Goal: Task Accomplishment & Management: Complete application form

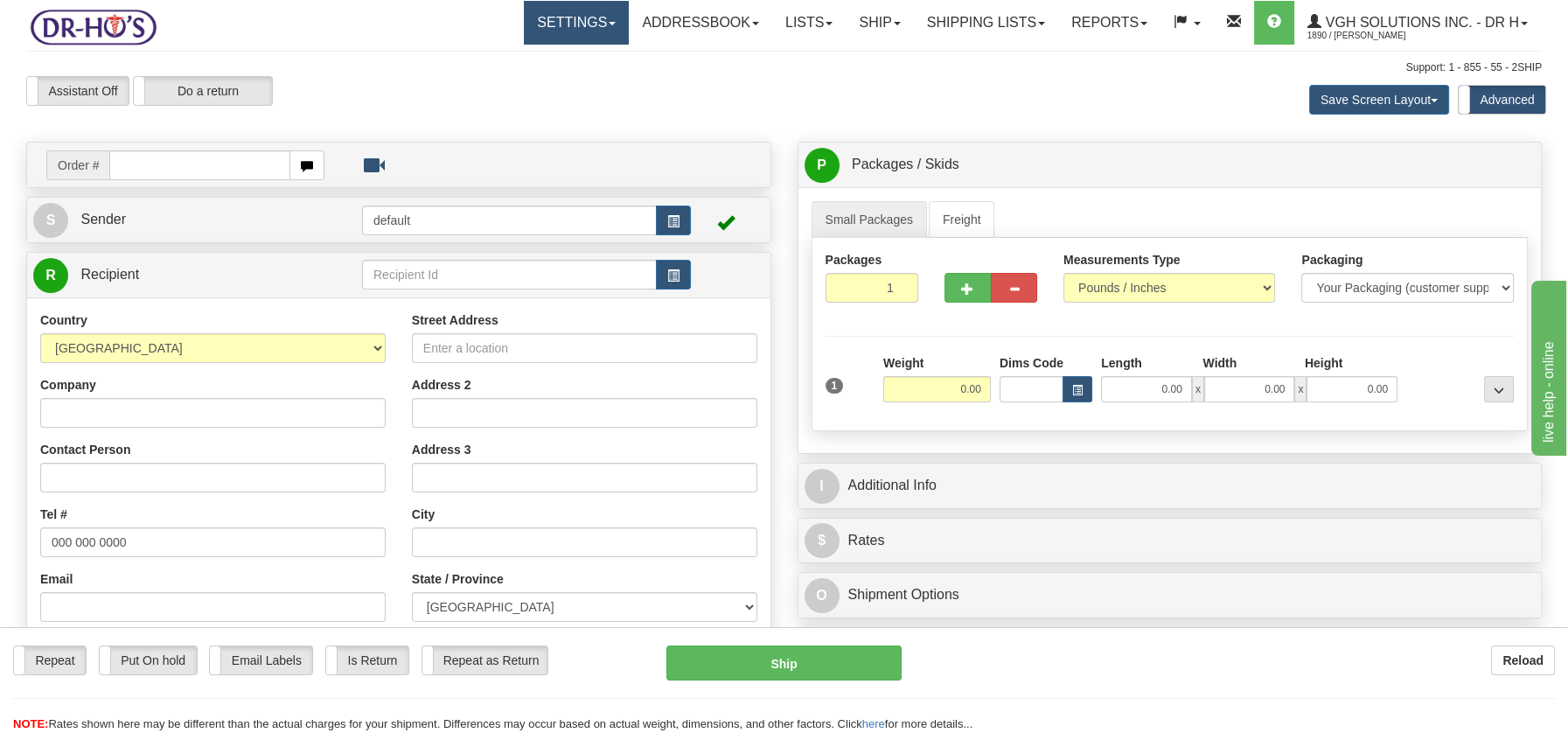
click at [599, 29] on link "Settings" at bounding box center [576, 22] width 105 height 44
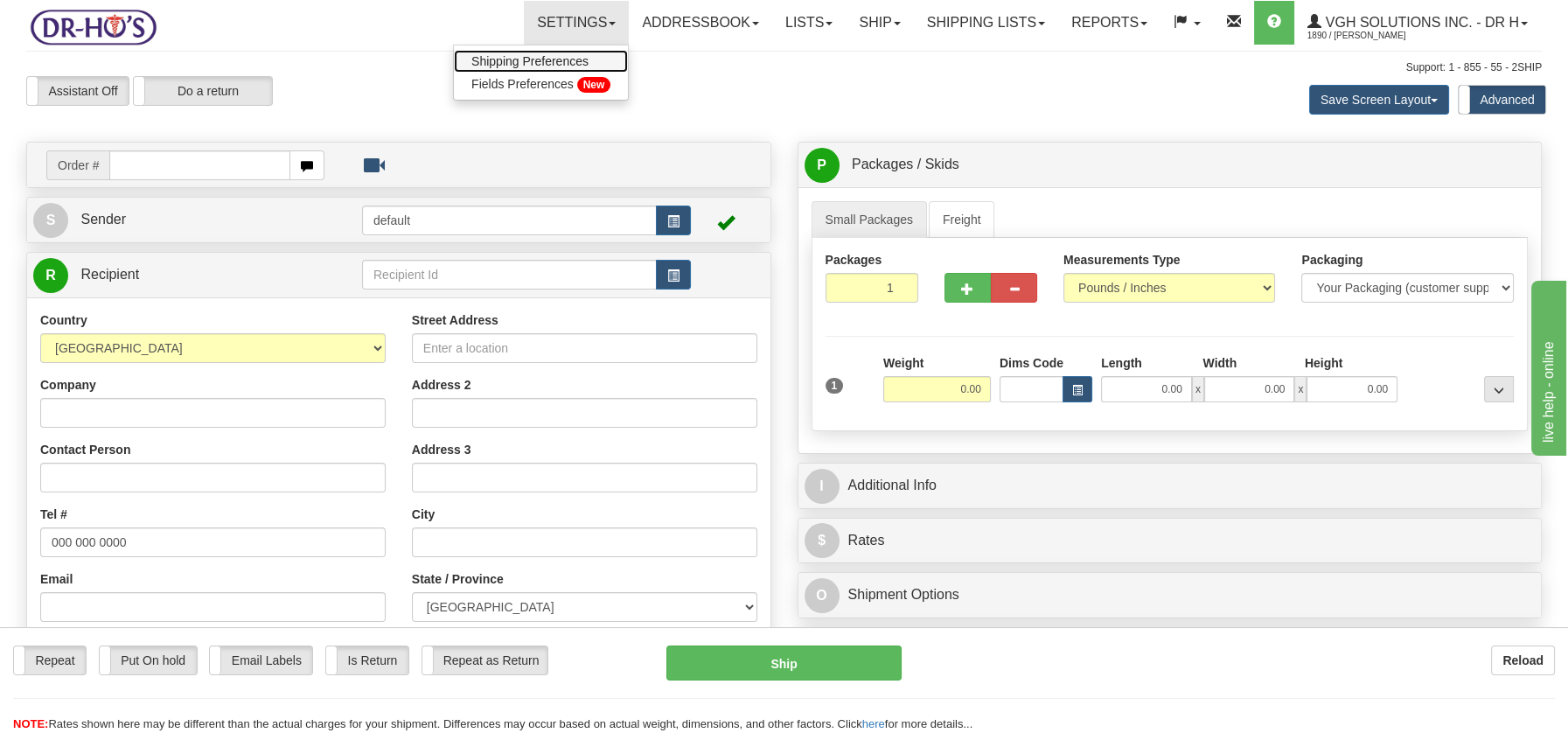
click at [553, 55] on span "Shipping Preferences" at bounding box center [530, 60] width 117 height 14
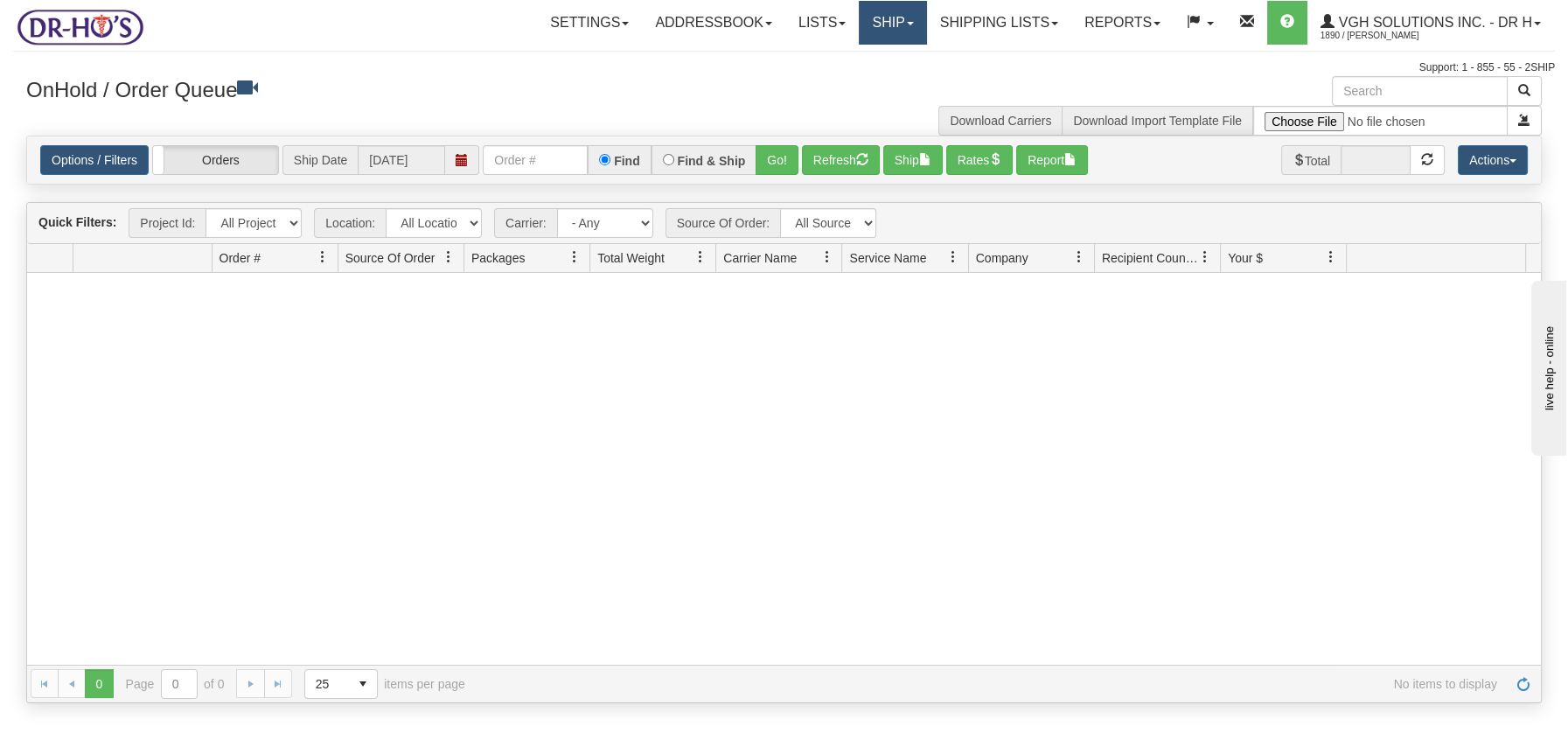
click at [880, 27] on link "Ship" at bounding box center [892, 22] width 67 height 44
click at [822, 58] on span "Ship Screen" at bounding box center [818, 60] width 66 height 14
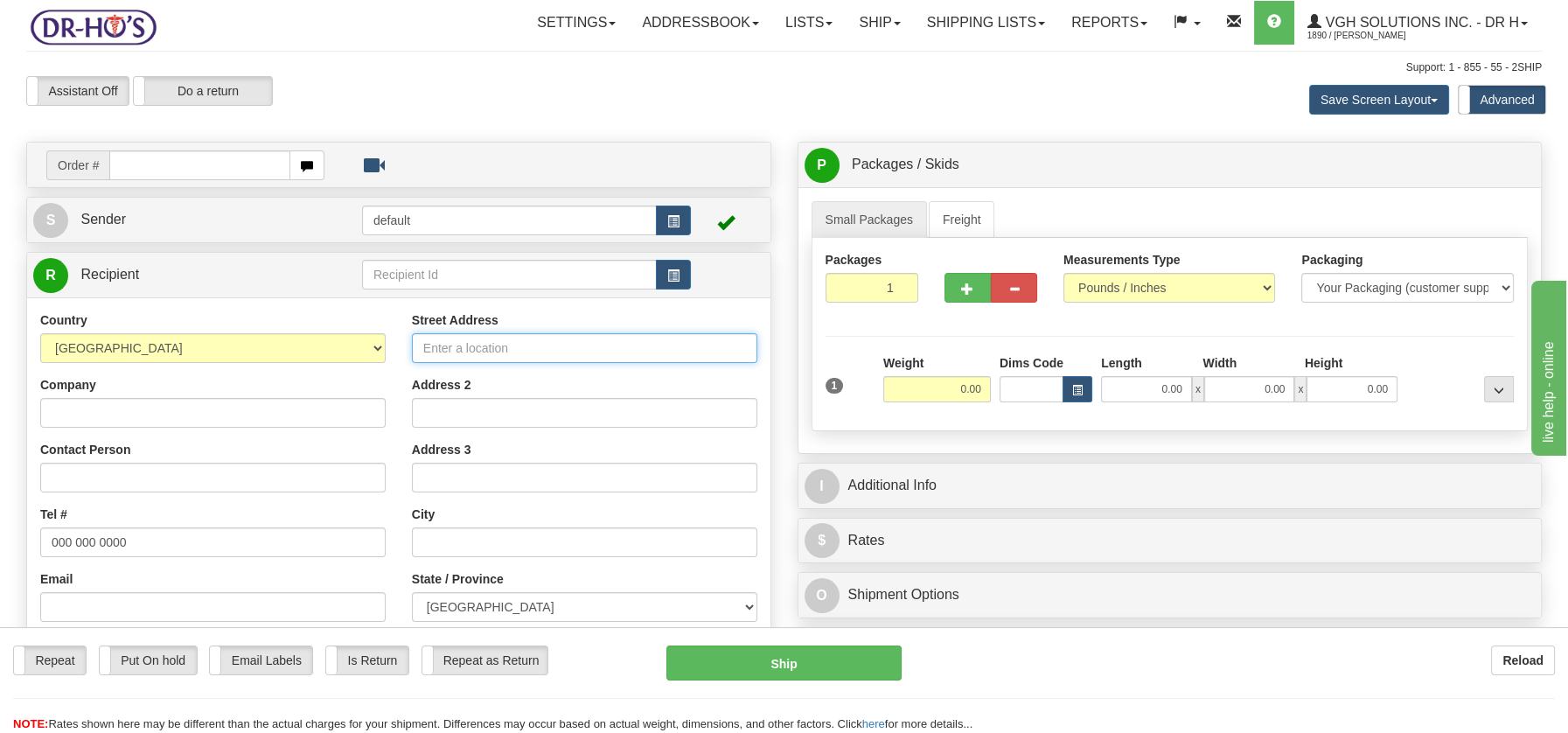
click at [452, 345] on input "Street Address" at bounding box center [584, 348] width 345 height 30
paste input "7036 Rue BaldwinAnjou, QC H1K 3C7"
type input "7036 Rue BaldwinAnjou, QC H1K 3C7"
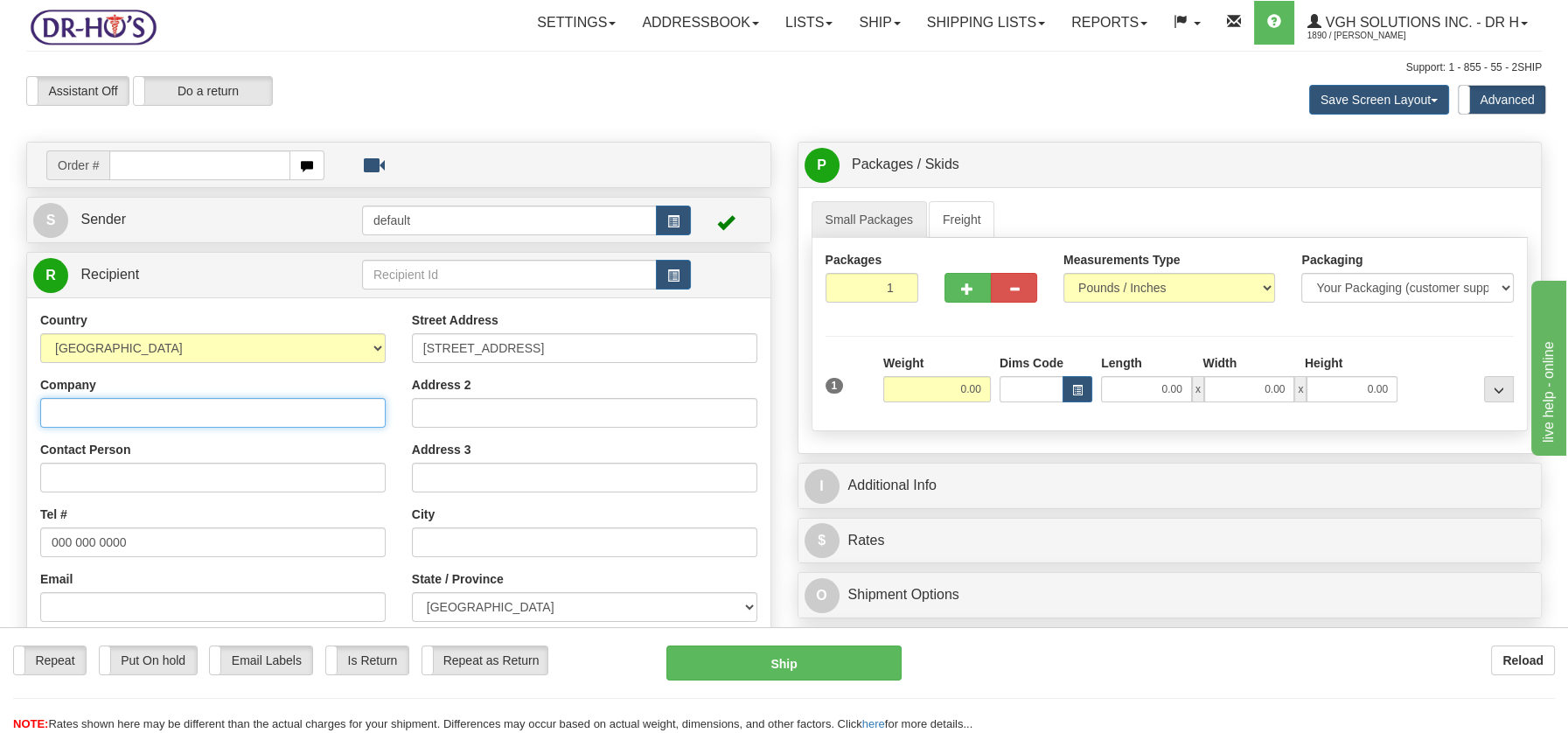
click at [103, 410] on input "Company" at bounding box center [212, 413] width 345 height 30
paste input "Milauve Laplante"
type input "Milauve Laplante"
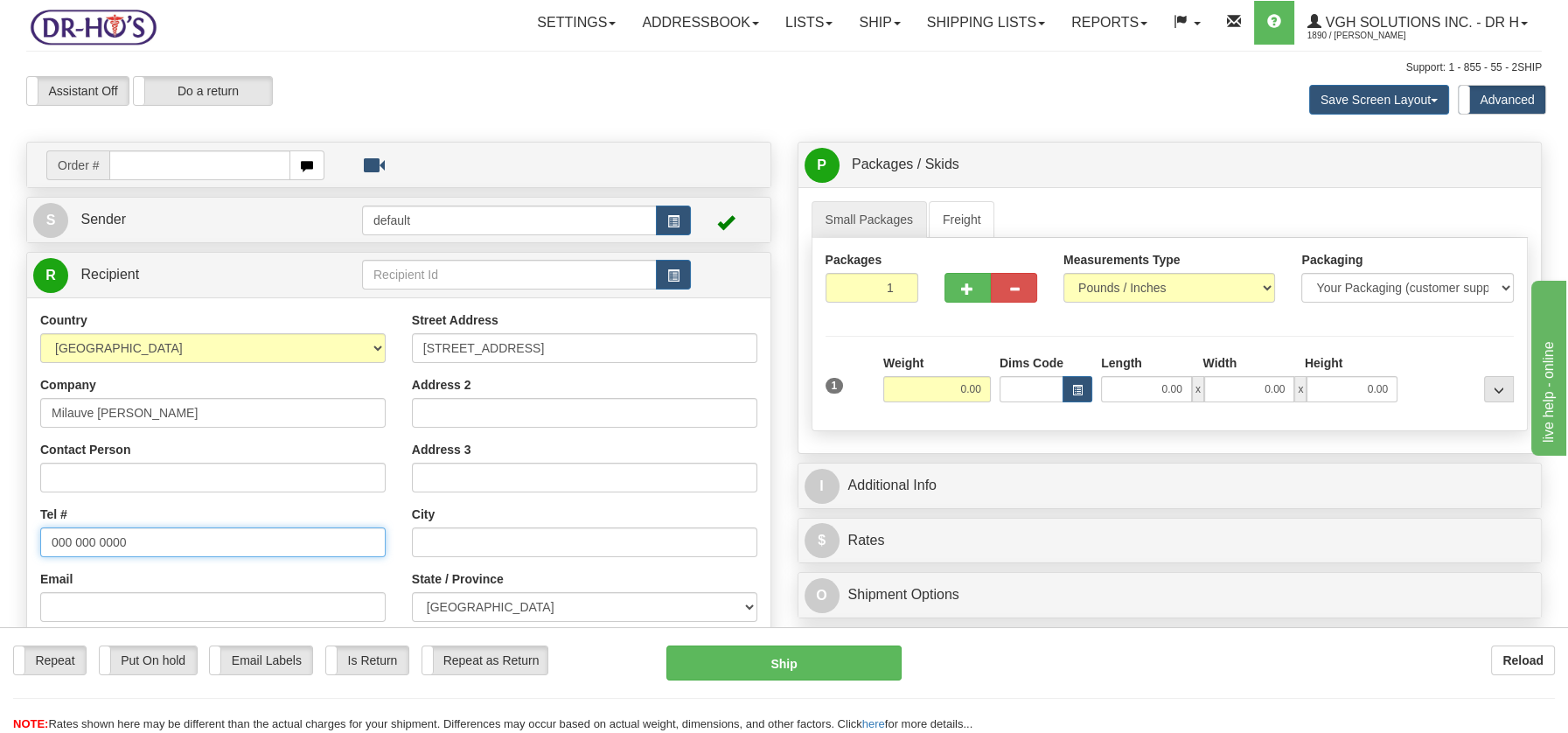
drag, startPoint x: 42, startPoint y: 535, endPoint x: 148, endPoint y: 548, distance: 106.8
click at [149, 548] on input "000 000 0000" at bounding box center [212, 542] width 345 height 30
paste input "5142687036"
type input "5142687036"
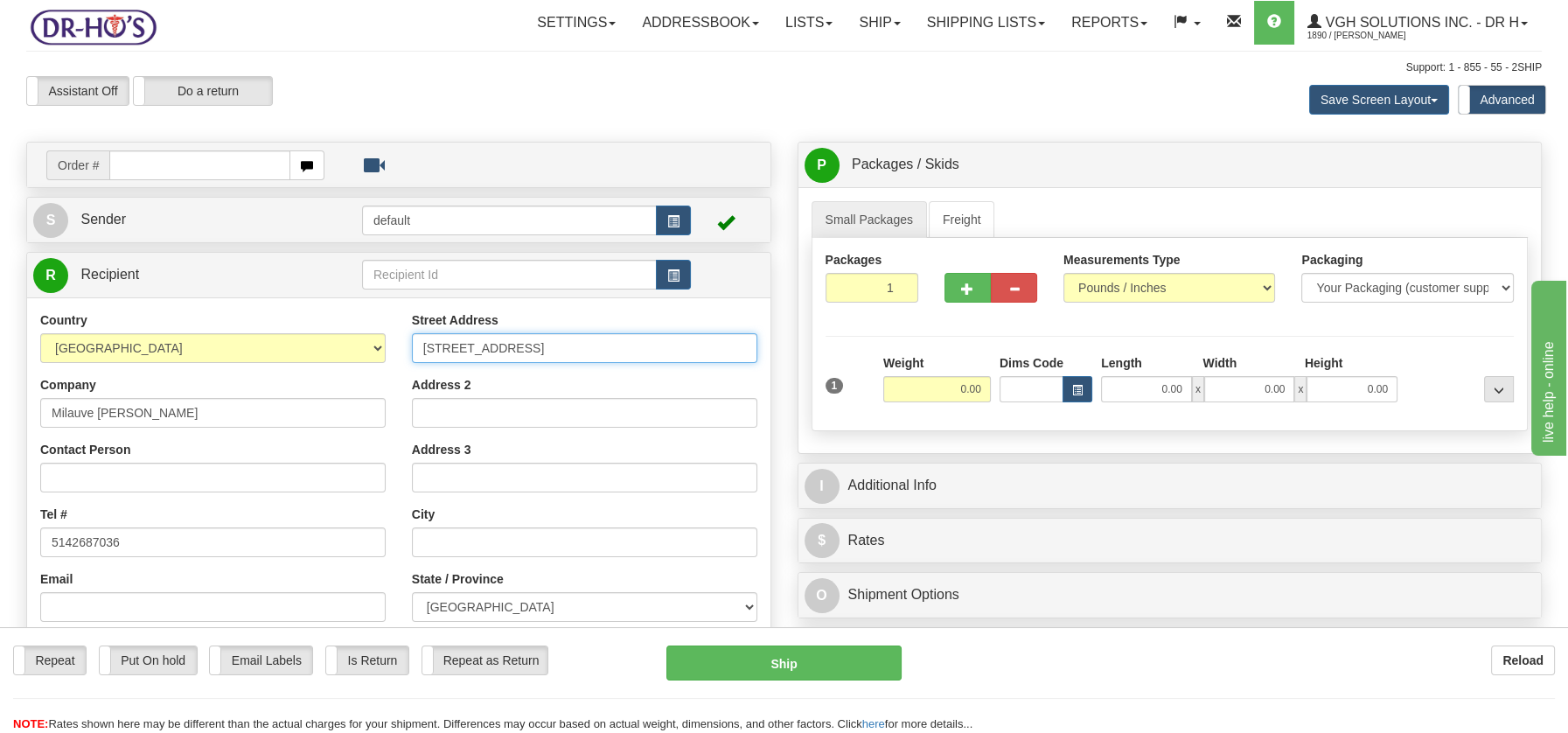
drag, startPoint x: 524, startPoint y: 343, endPoint x: 646, endPoint y: 346, distance: 122.0
click at [646, 346] on input "7036 Rue BaldwinAnjou, QC H1K 3C7" at bounding box center [584, 348] width 345 height 30
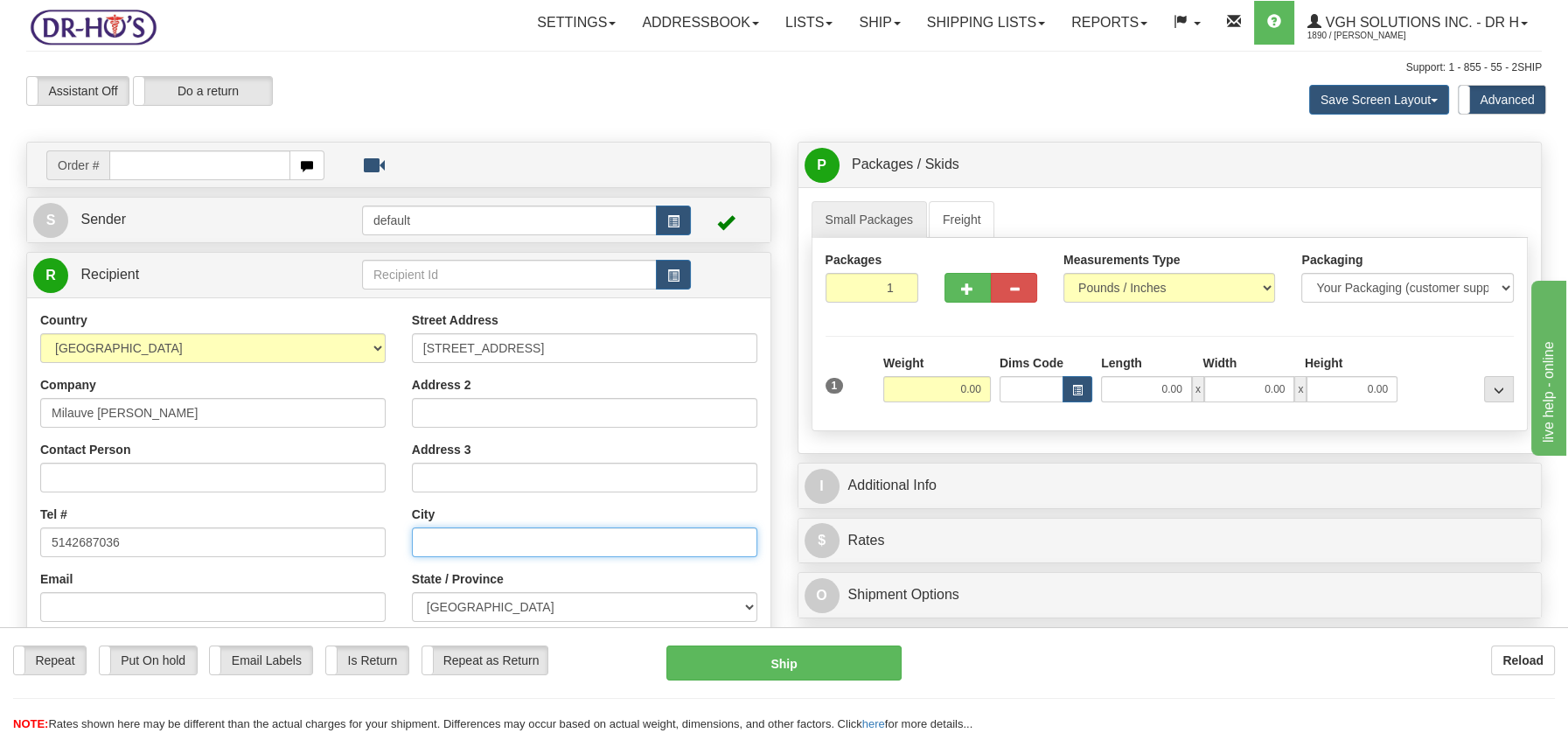
click at [506, 540] on input "text" at bounding box center [584, 542] width 345 height 30
paste input "Anjou, QC H1K 3C7"
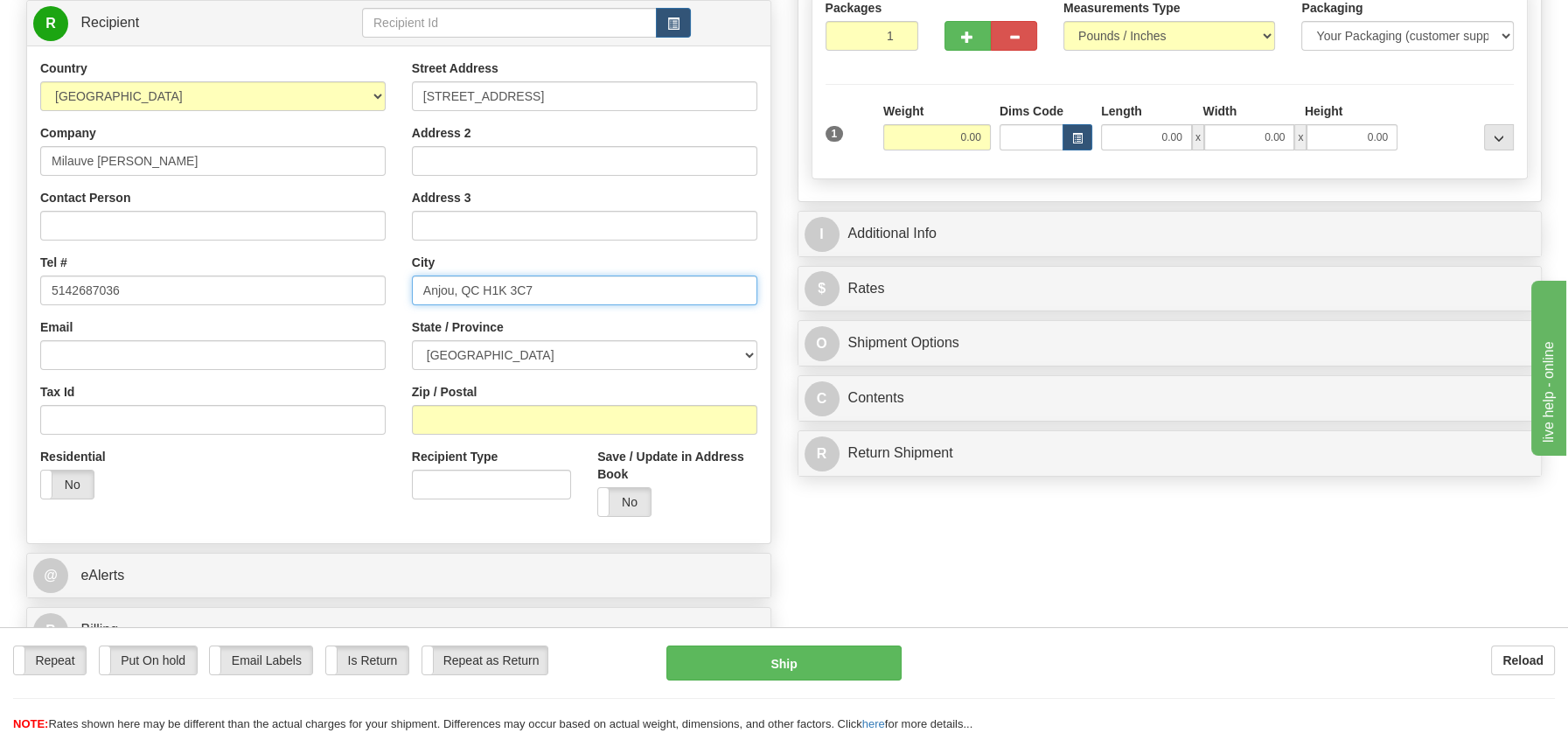
scroll to position [260, 0]
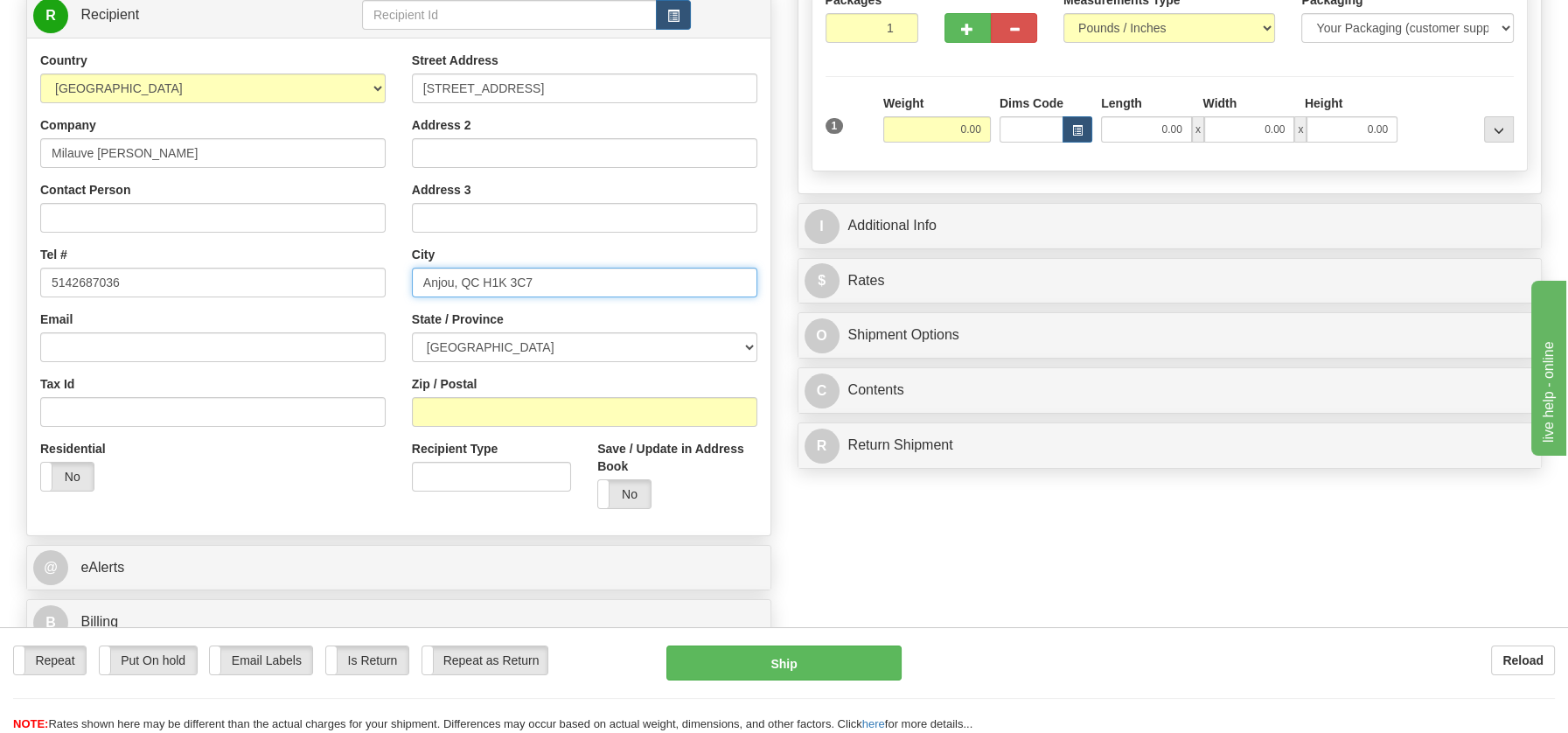
drag, startPoint x: 485, startPoint y: 275, endPoint x: 543, endPoint y: 277, distance: 58.0
click at [543, 277] on input "Anjou, QC H1K 3C7" at bounding box center [584, 283] width 345 height 30
type input "Anjou, QC H1K 3C7"
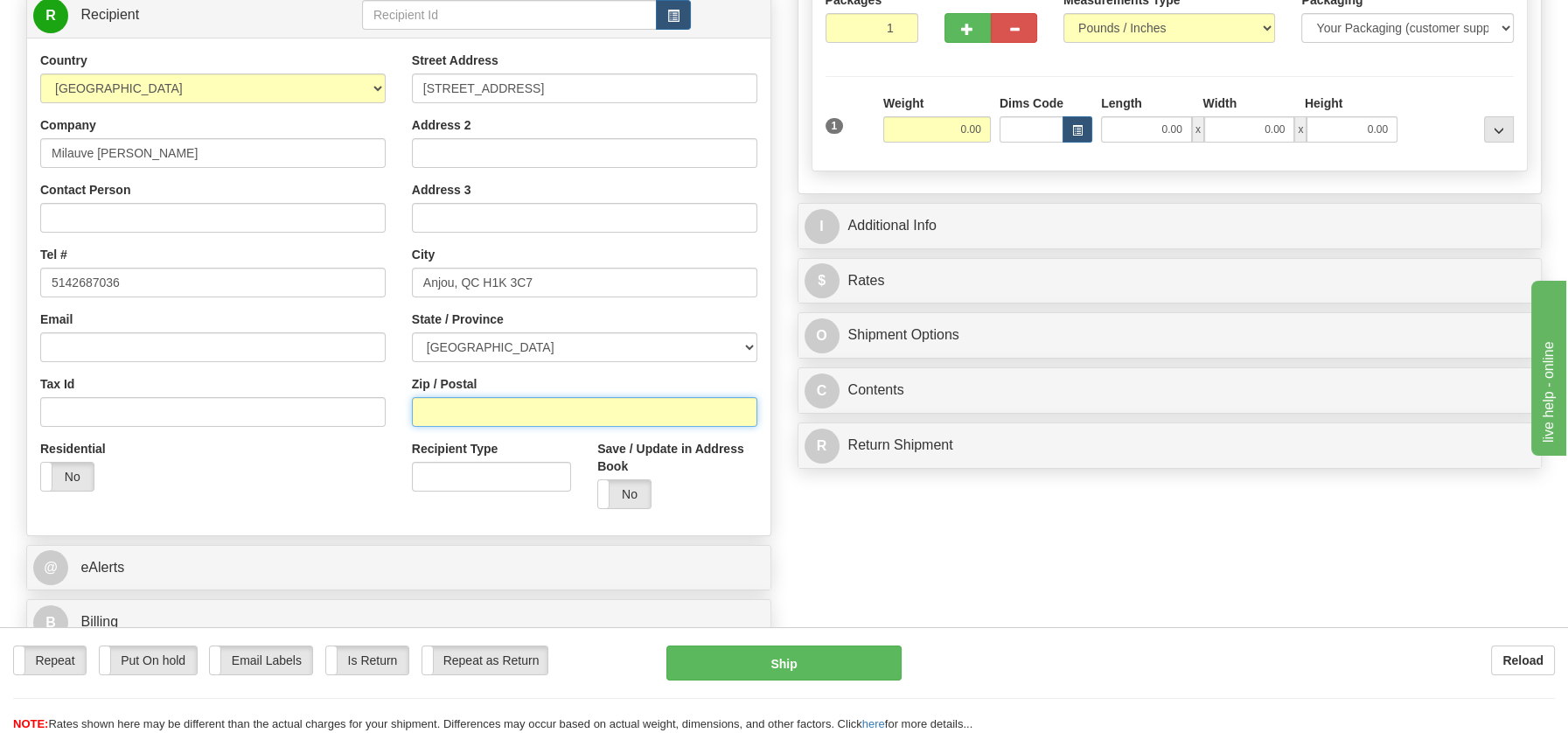
click at [454, 402] on input "Zip / Postal" at bounding box center [584, 412] width 345 height 30
paste input "H1K 3C7"
type input "H1K 3C7"
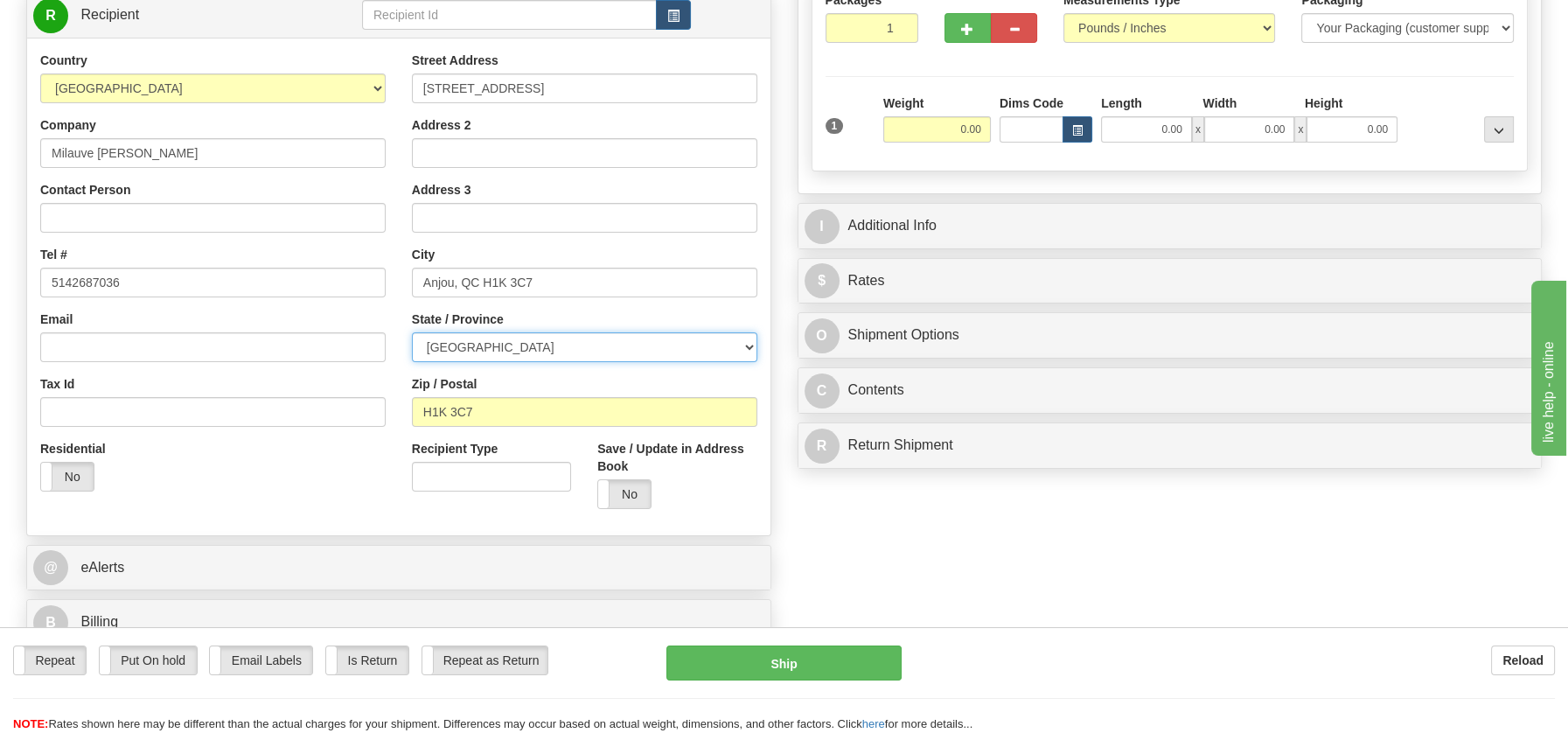
drag, startPoint x: 748, startPoint y: 343, endPoint x: 713, endPoint y: 349, distance: 35.5
click at [748, 343] on select "ALBERTA BRITISH COLUMBIA MANITOBA NEW BRUNSWICK NEWFOUNDLAND NOVA SCOTIA NUNAVU…" at bounding box center [584, 347] width 345 height 30
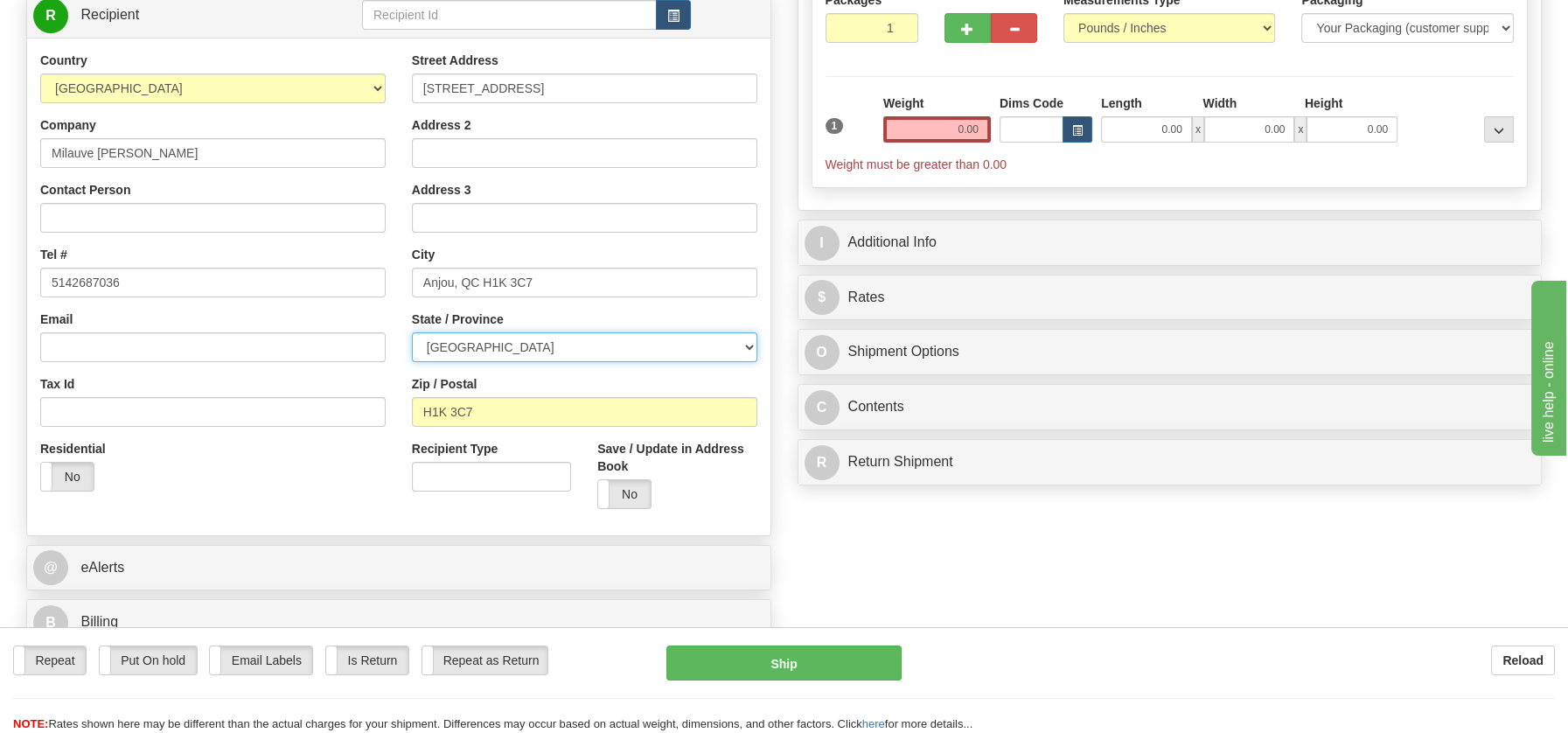
select select "QC"
click at [412, 332] on select "ALBERTA BRITISH COLUMBIA MANITOBA NEW BRUNSWICK NEWFOUNDLAND NOVA SCOTIA NUNAVU…" at bounding box center [584, 347] width 345 height 30
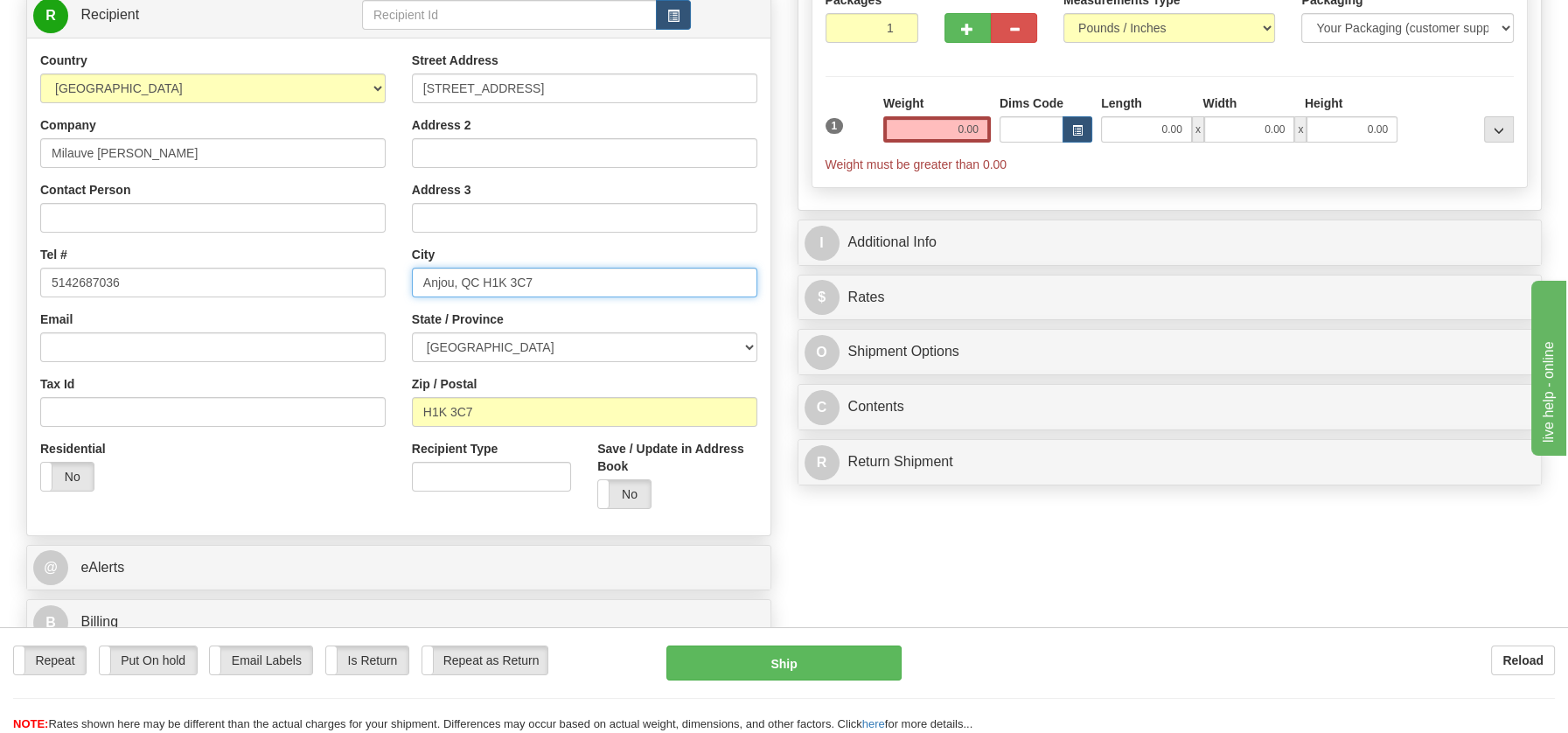
drag, startPoint x: 457, startPoint y: 276, endPoint x: 583, endPoint y: 278, distance: 126.0
click at [583, 278] on input "Anjou, QC H1K 3C7" at bounding box center [584, 283] width 345 height 30
type input "Anjou"
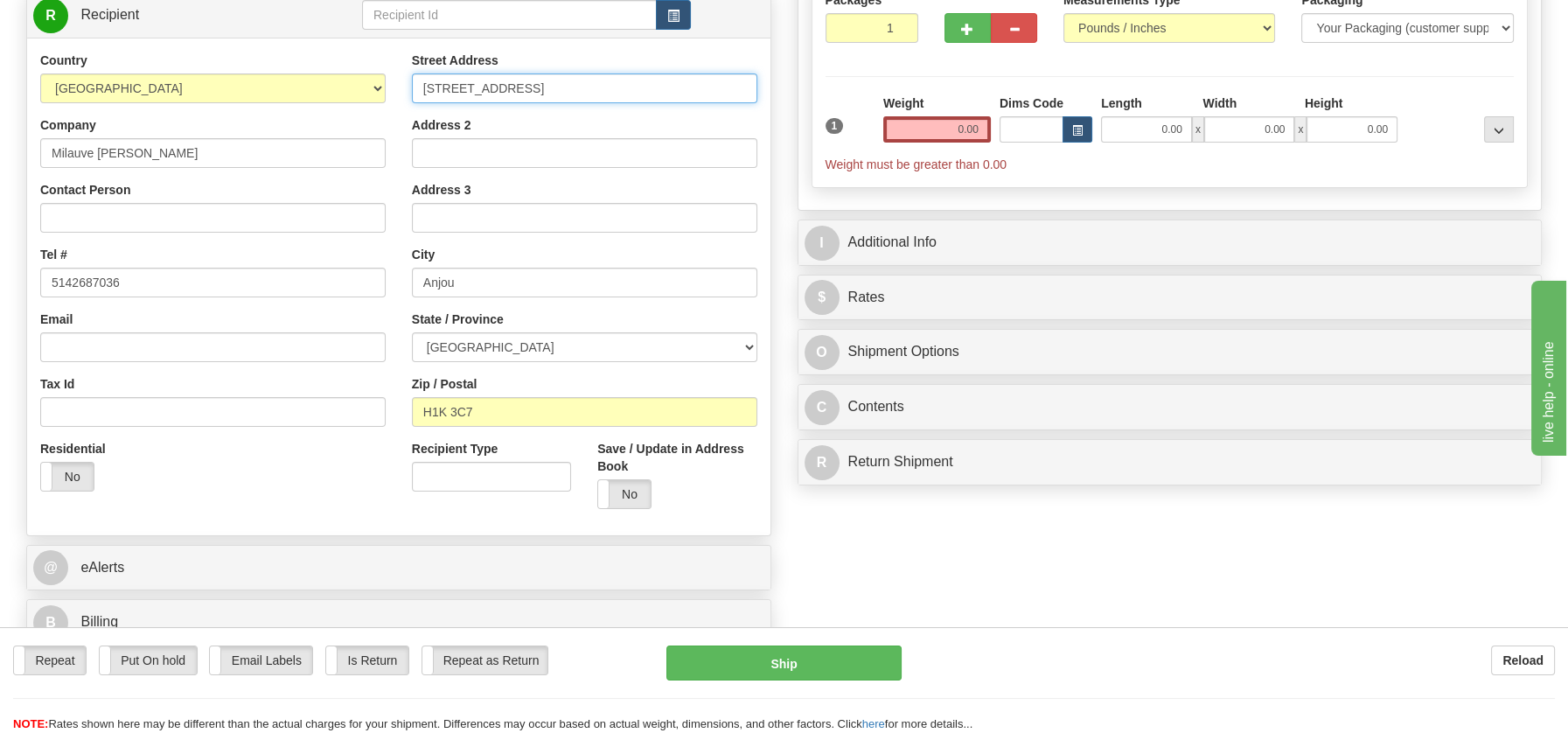
drag, startPoint x: 528, startPoint y: 88, endPoint x: 692, endPoint y: 88, distance: 164.0
click at [692, 88] on input "7036 Rue BaldwinAnjou, QC H1K 3C7" at bounding box center [584, 88] width 345 height 30
type input "7036 Rue Baldwin"
drag, startPoint x: 922, startPoint y: 130, endPoint x: 988, endPoint y: 129, distance: 66.0
click at [988, 129] on input "0.00" at bounding box center [937, 129] width 108 height 26
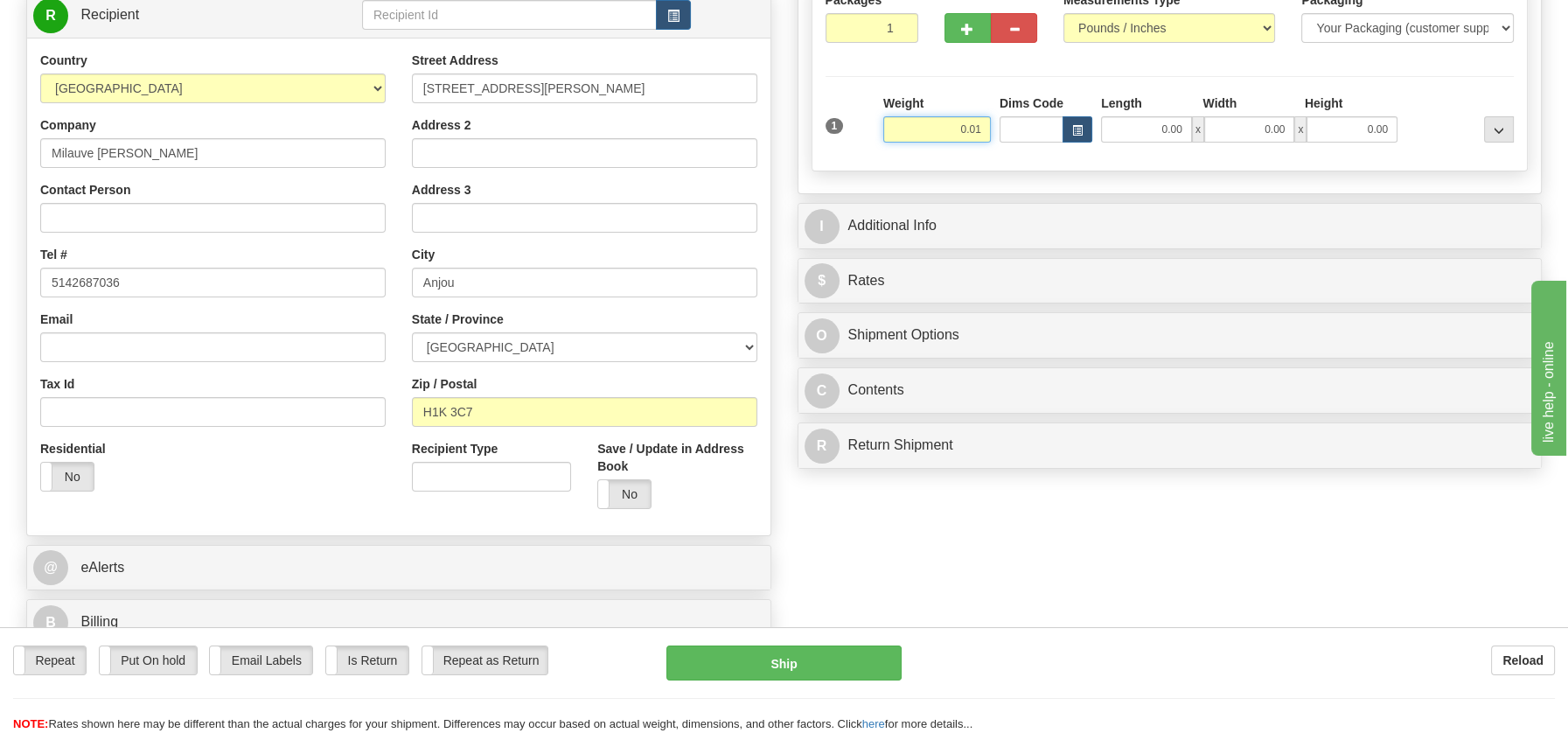
type input "0.01"
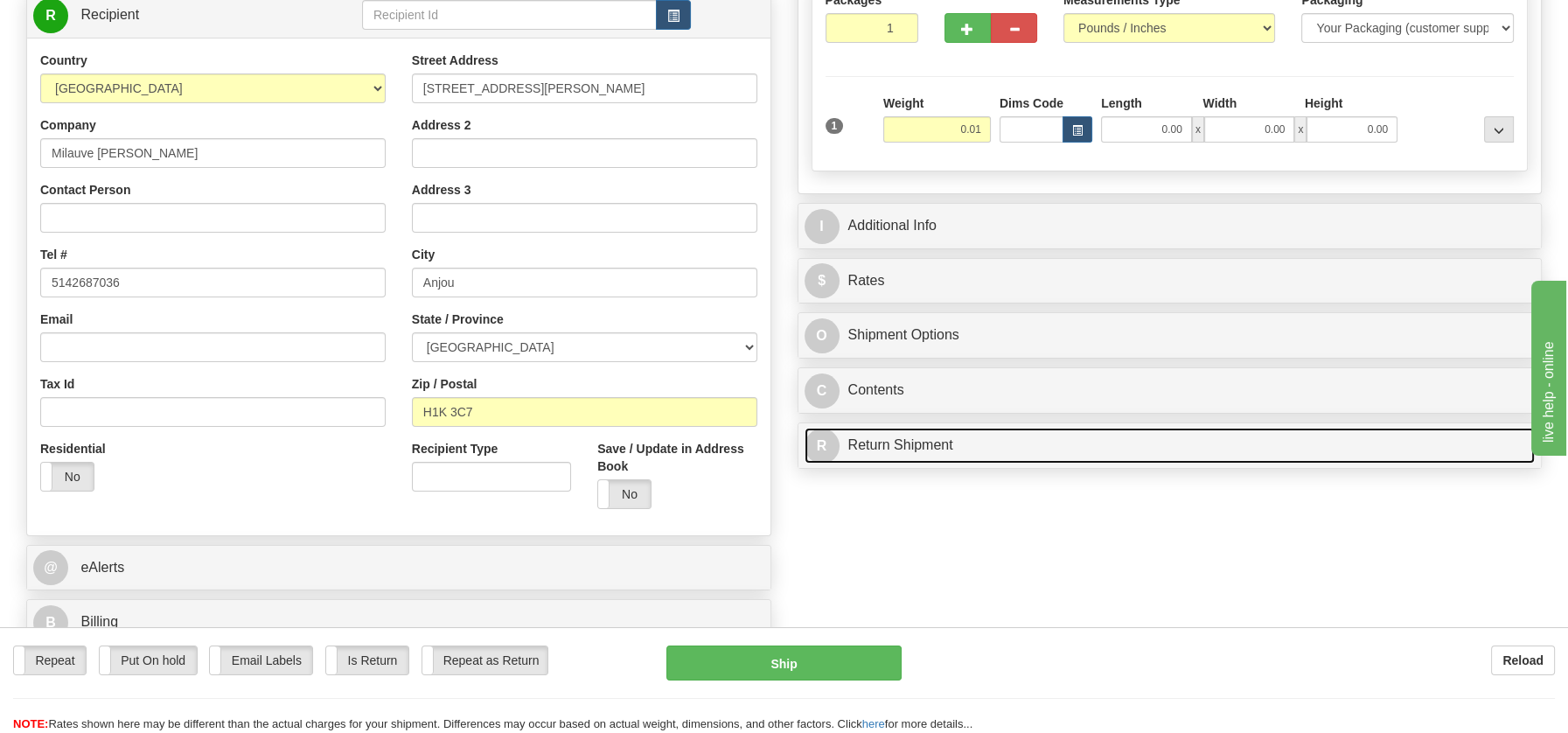
click at [882, 446] on div "P Packages / Skids 1 Packages - Weight: 0.00 Lbs 1 Skids - Weight: NaN Lbs Ship…" at bounding box center [1170, 180] width 771 height 595
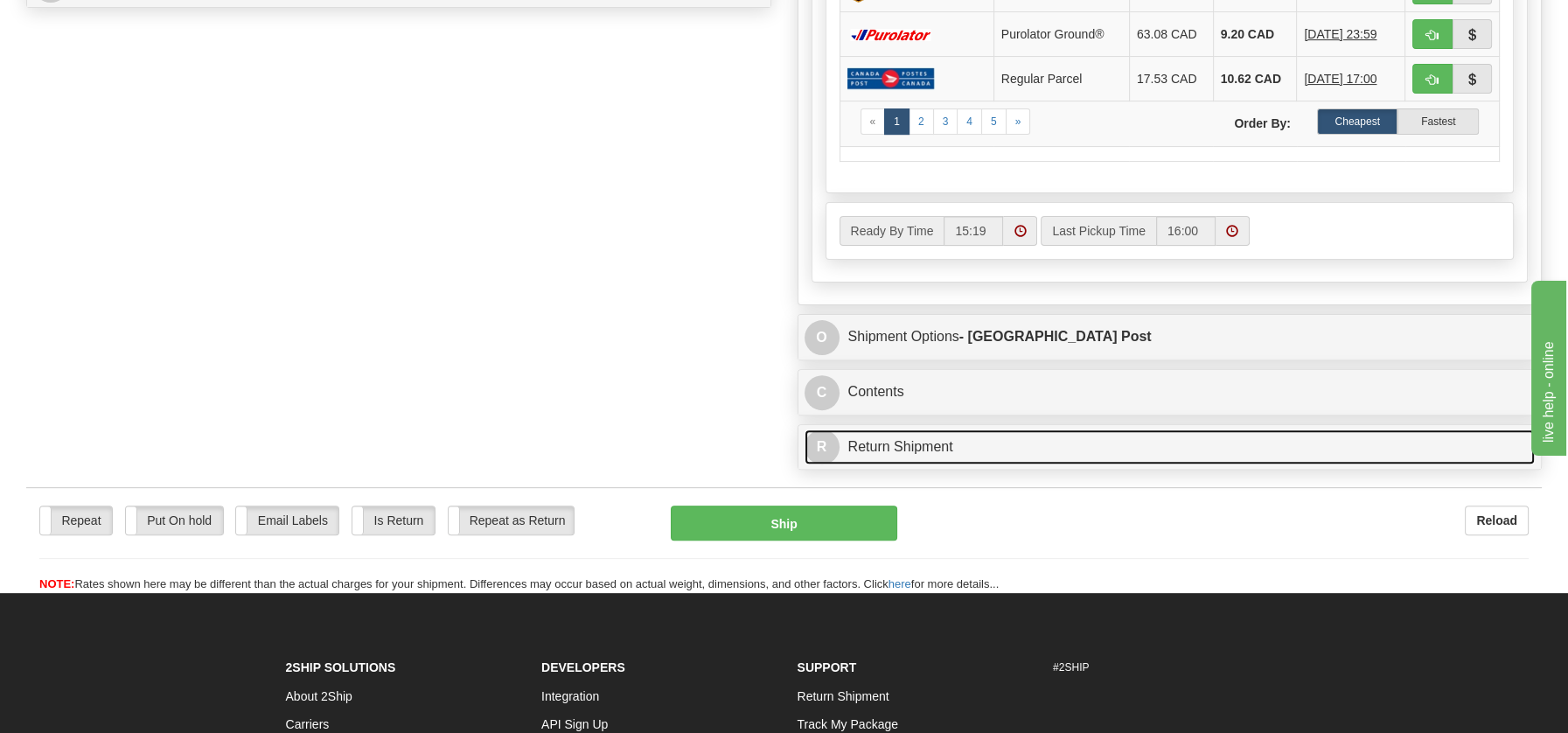
scroll to position [1113, 0]
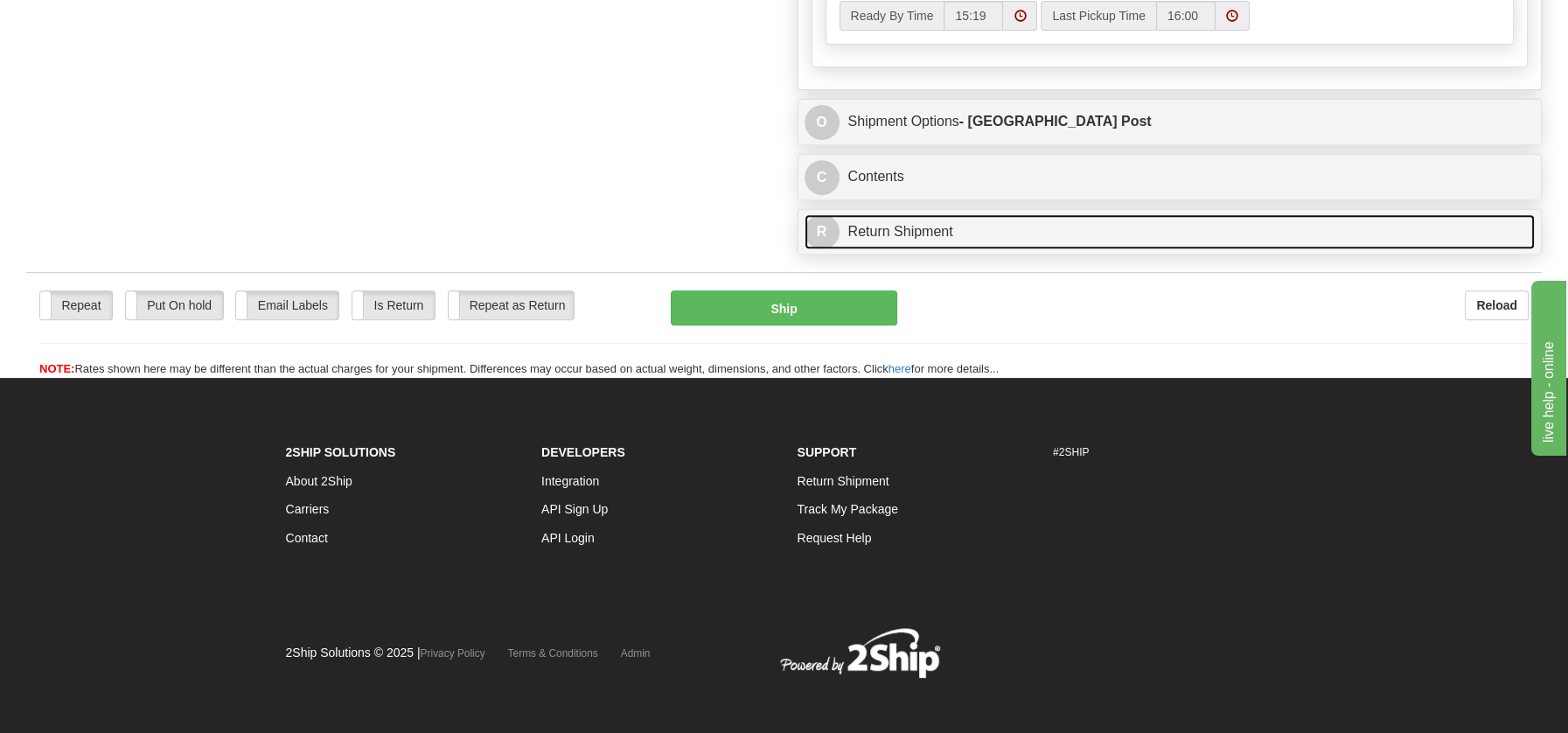
click at [917, 225] on link "R Return Shipment" at bounding box center [1171, 232] width 731 height 36
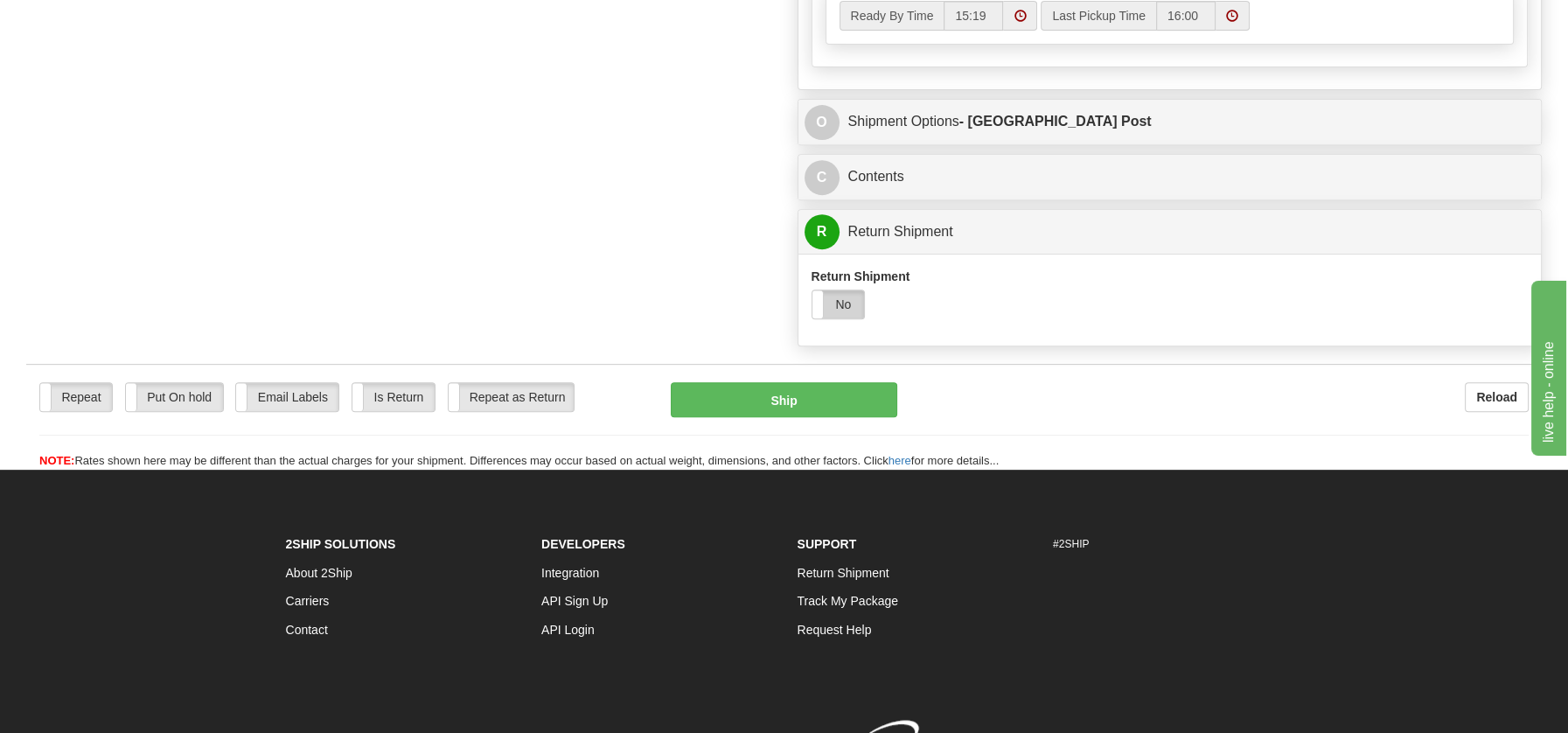
click at [848, 301] on label "No" at bounding box center [838, 304] width 52 height 28
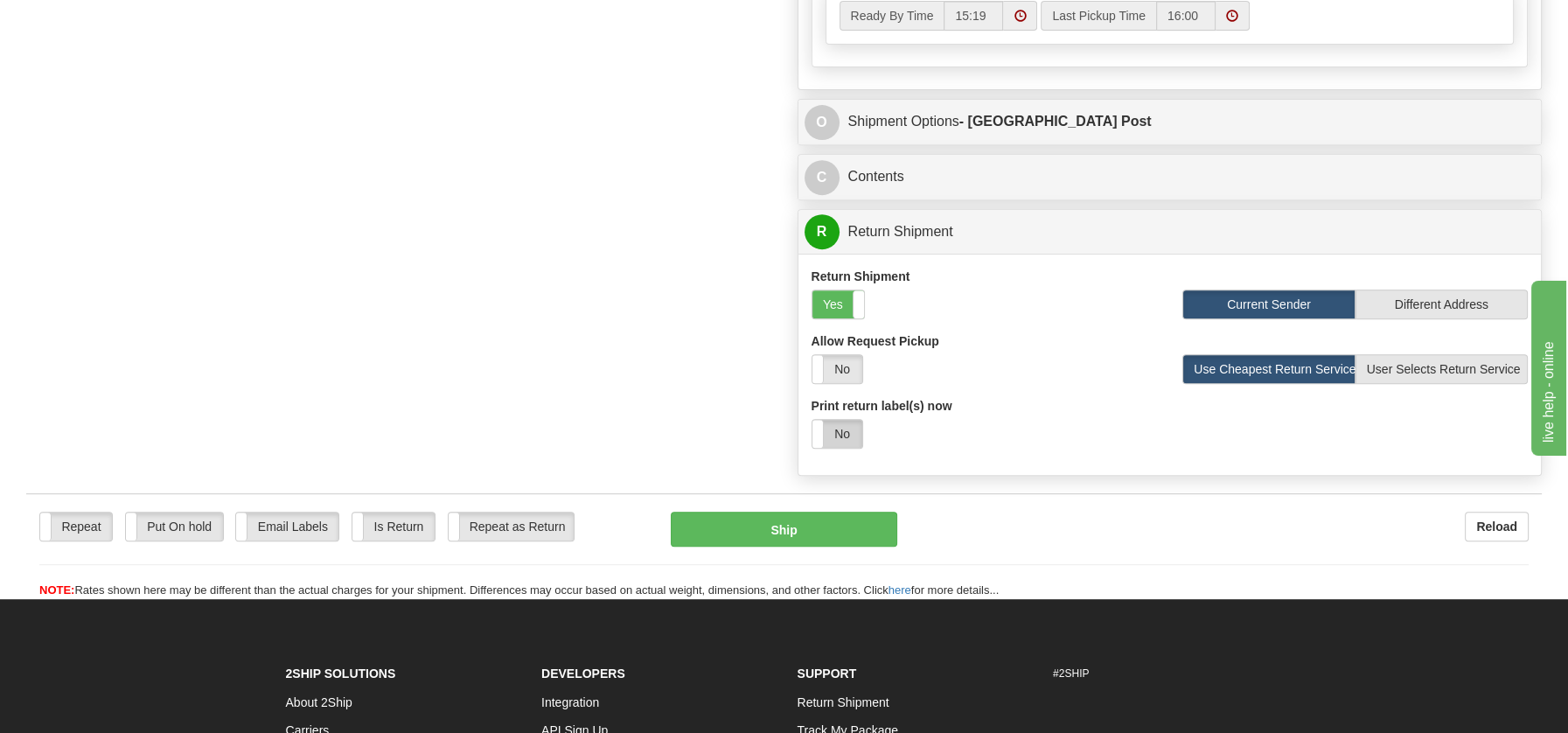
click at [832, 427] on label "No" at bounding box center [838, 433] width 50 height 28
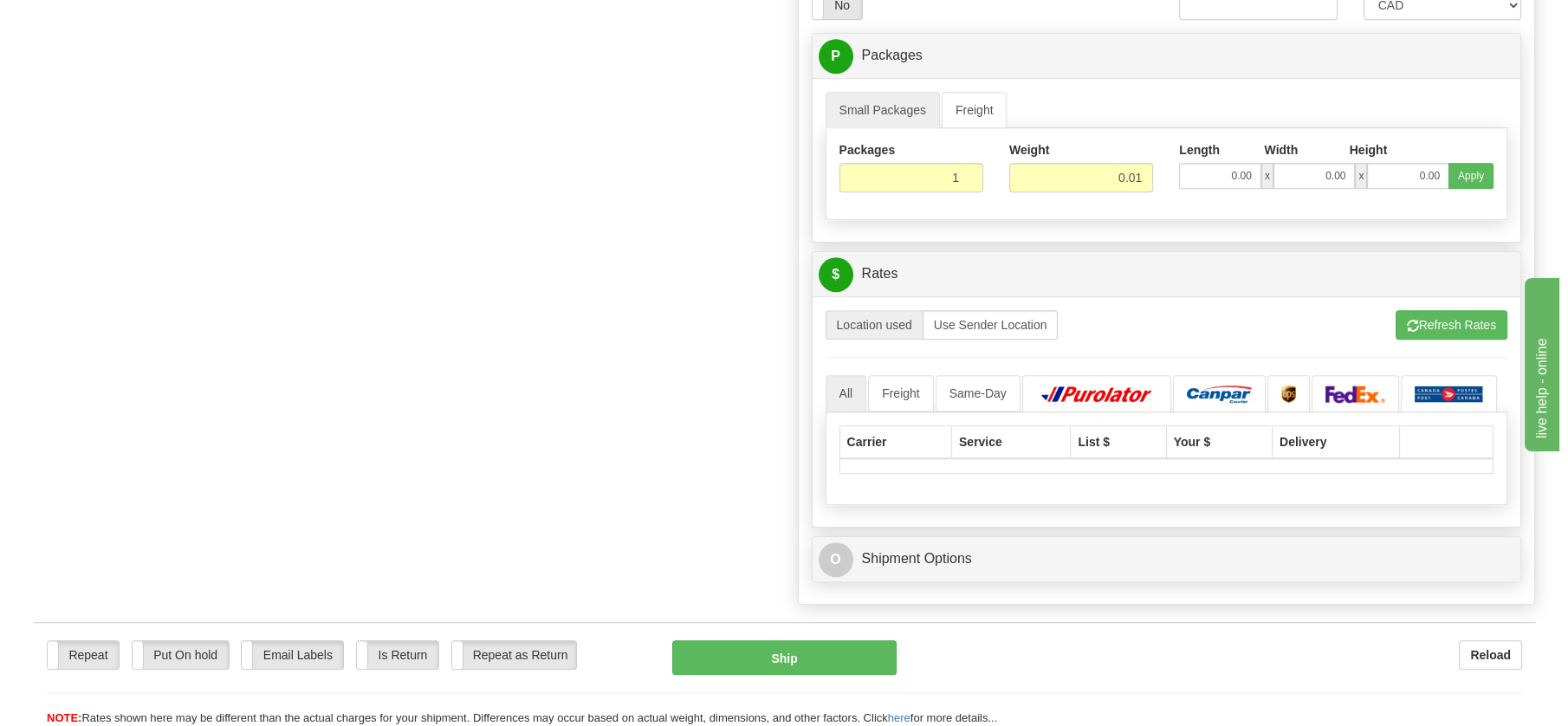
scroll to position [1529, 0]
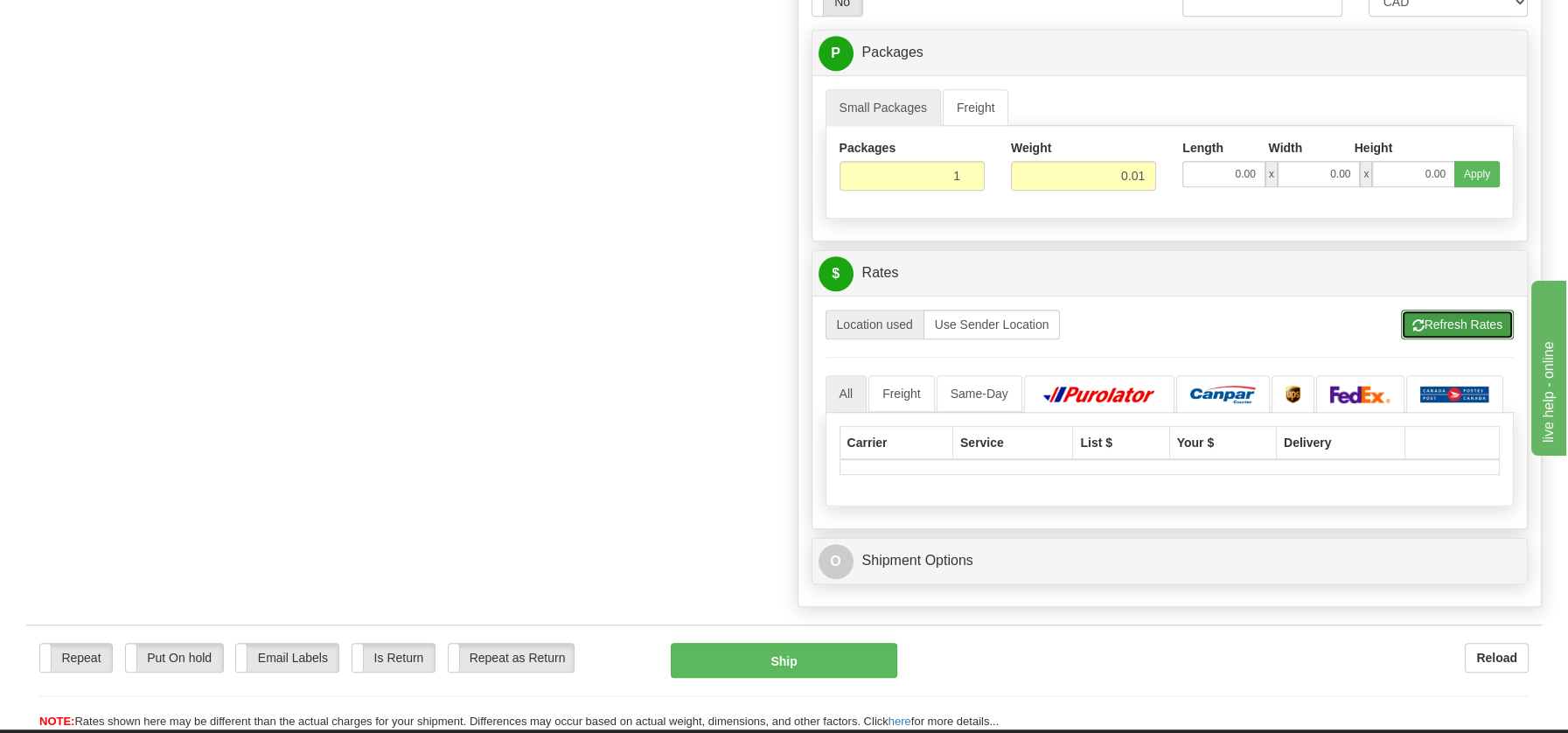
click at [1473, 314] on button "Refresh Rates" at bounding box center [1457, 325] width 113 height 30
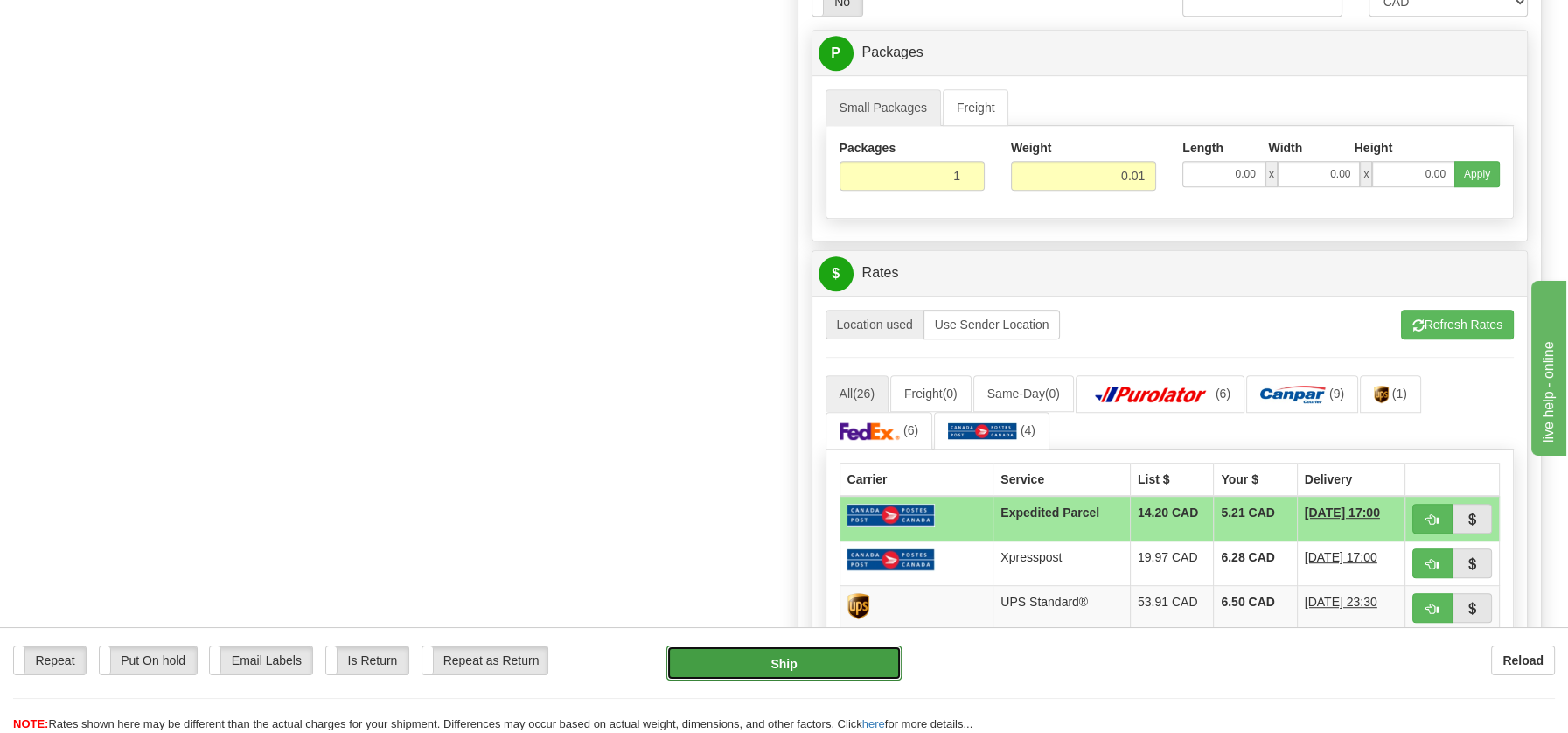
click at [809, 659] on button "Ship" at bounding box center [784, 663] width 235 height 35
type input "DOM.EP"
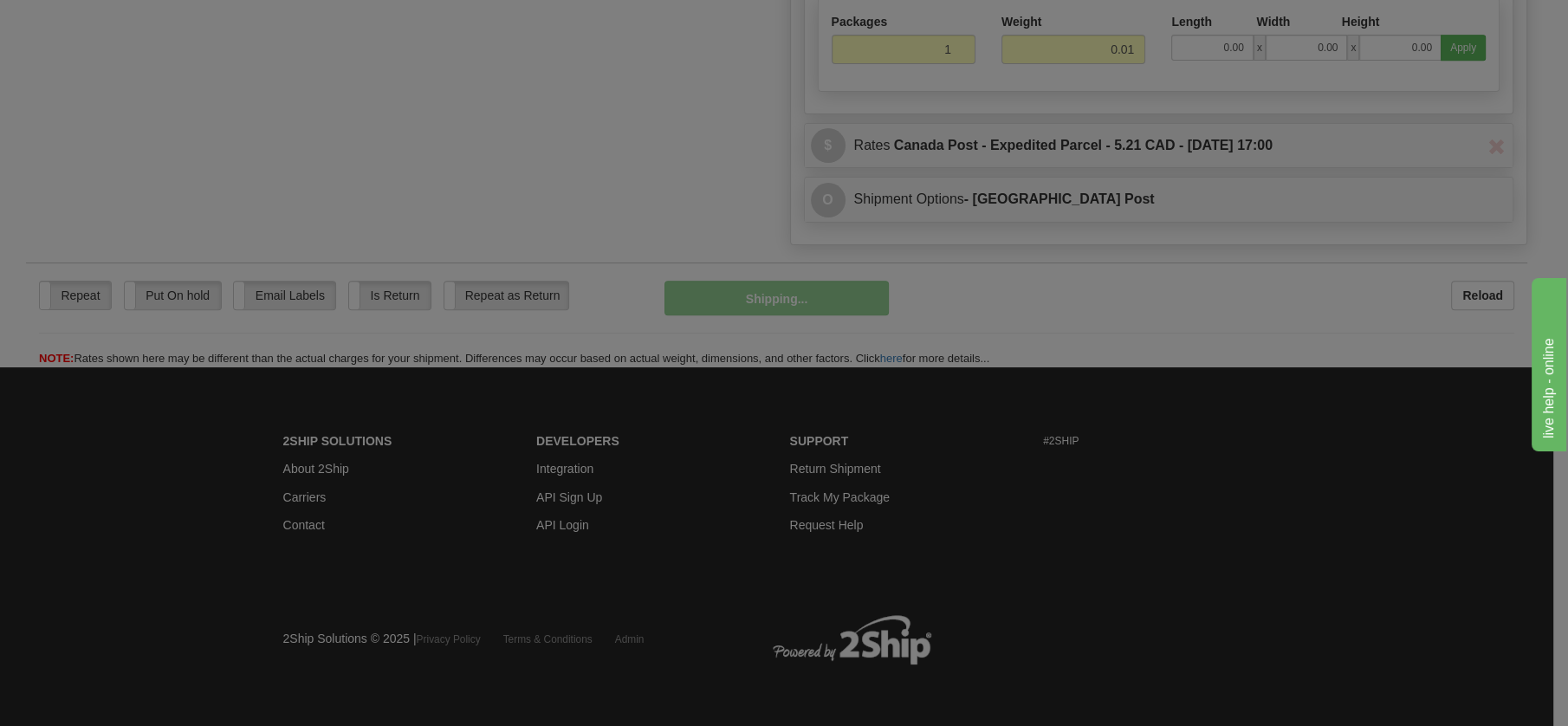
scroll to position [900, 0]
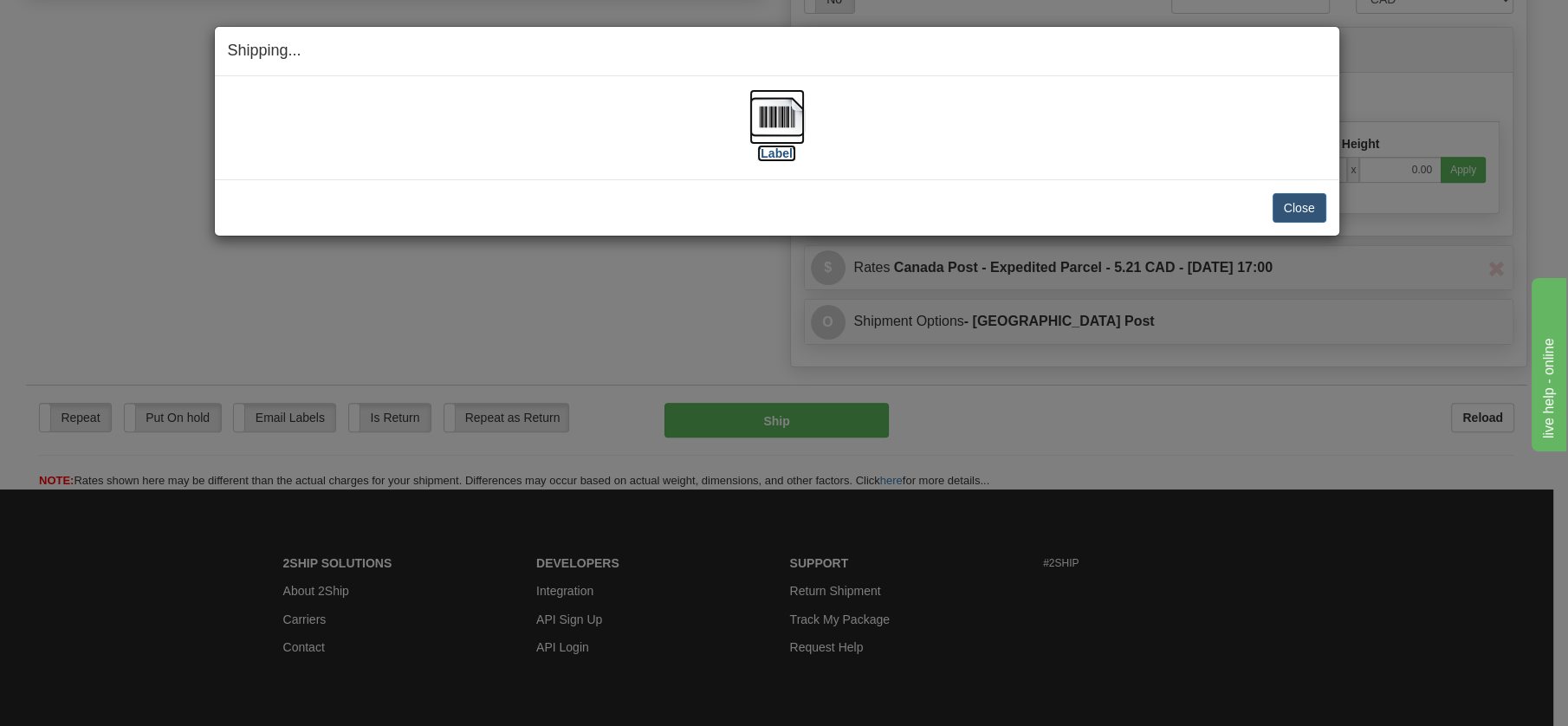
click at [776, 112] on img at bounding box center [777, 117] width 55 height 55
click at [1294, 209] on button "Close" at bounding box center [1300, 208] width 53 height 29
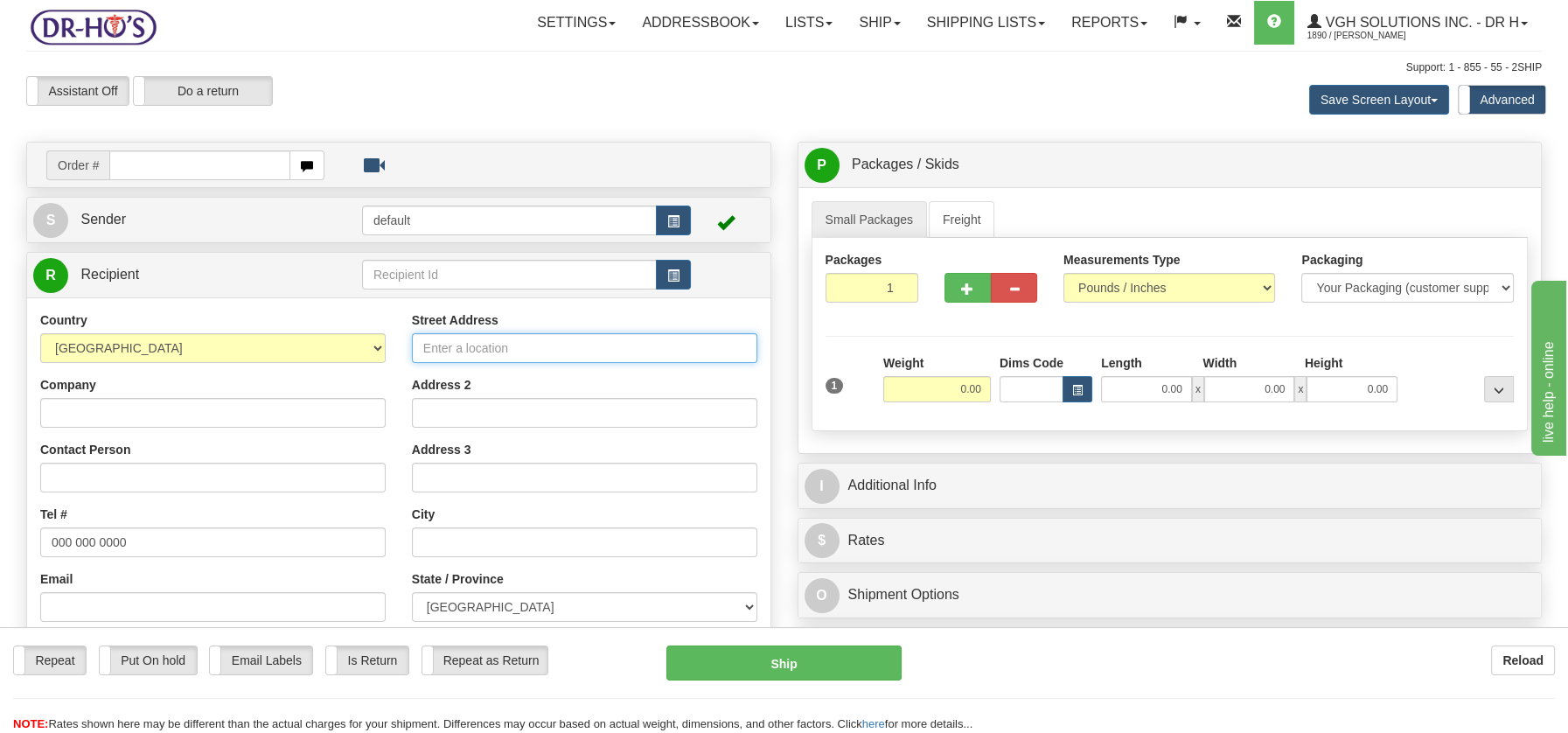
click at [468, 342] on input "Street Address" at bounding box center [584, 348] width 345 height 30
paste input "411 RTE 386 O LANDRIENNE QC J0Y 1V0"
type input "411 RTE 386 O LANDRIENNE QC J0Y 1V0"
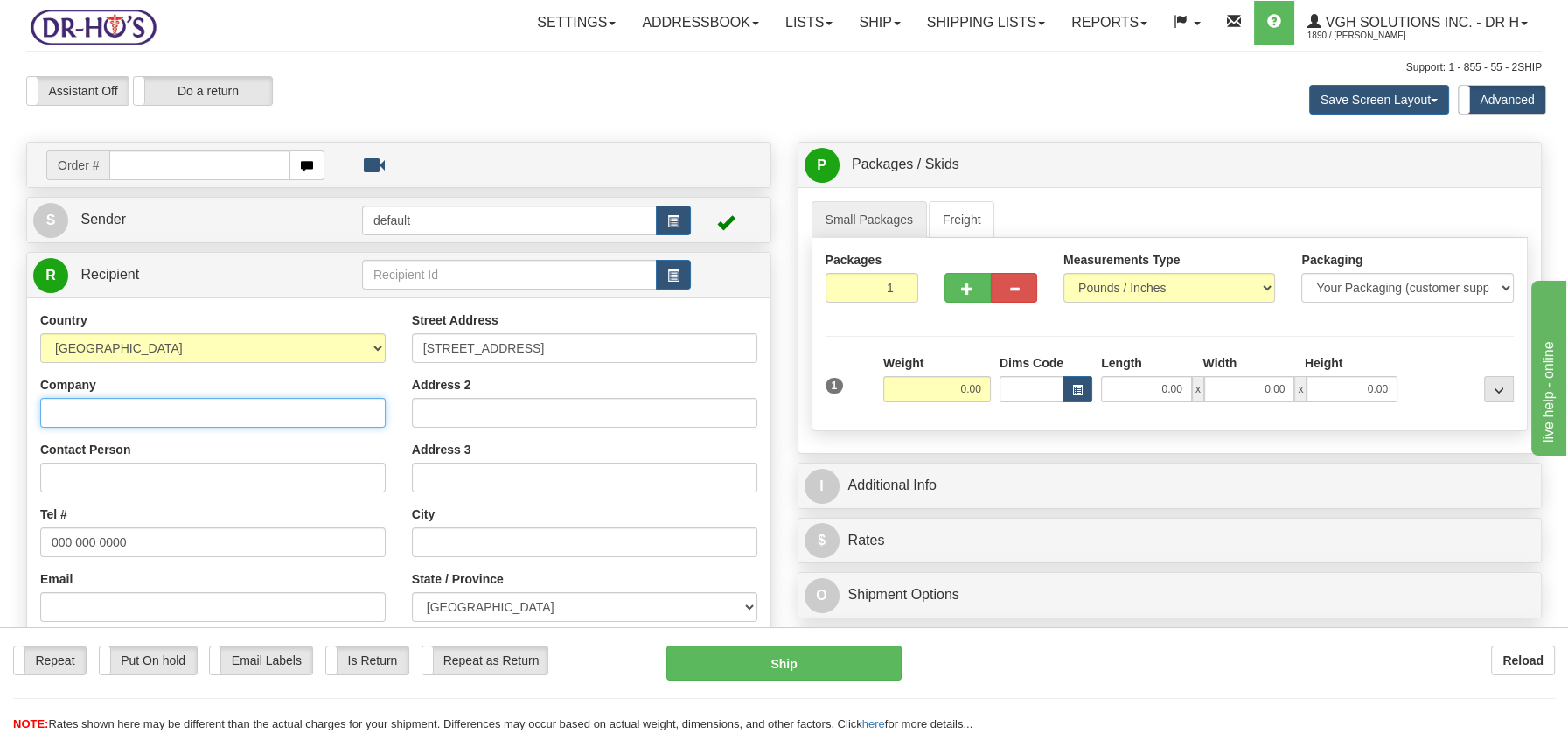
click at [127, 410] on input "Company" at bounding box center [212, 413] width 345 height 30
paste input "Lyne Veillette"
type input "Lyne Veillette"
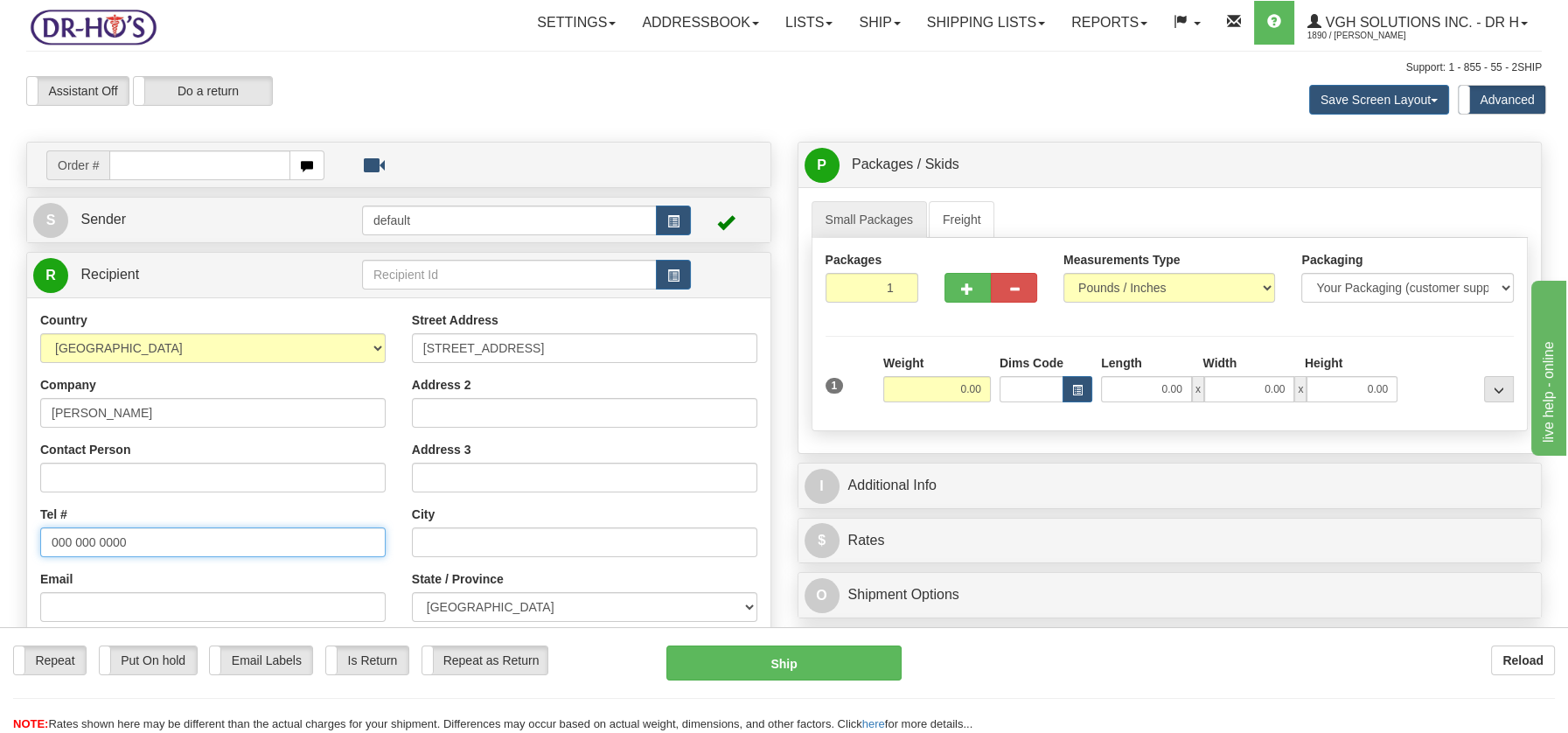
drag, startPoint x: 47, startPoint y: 537, endPoint x: 143, endPoint y: 541, distance: 96.1
click at [143, 541] on input "000 000 0000" at bounding box center [212, 542] width 345 height 30
paste input "8197271048"
type input "8197271048"
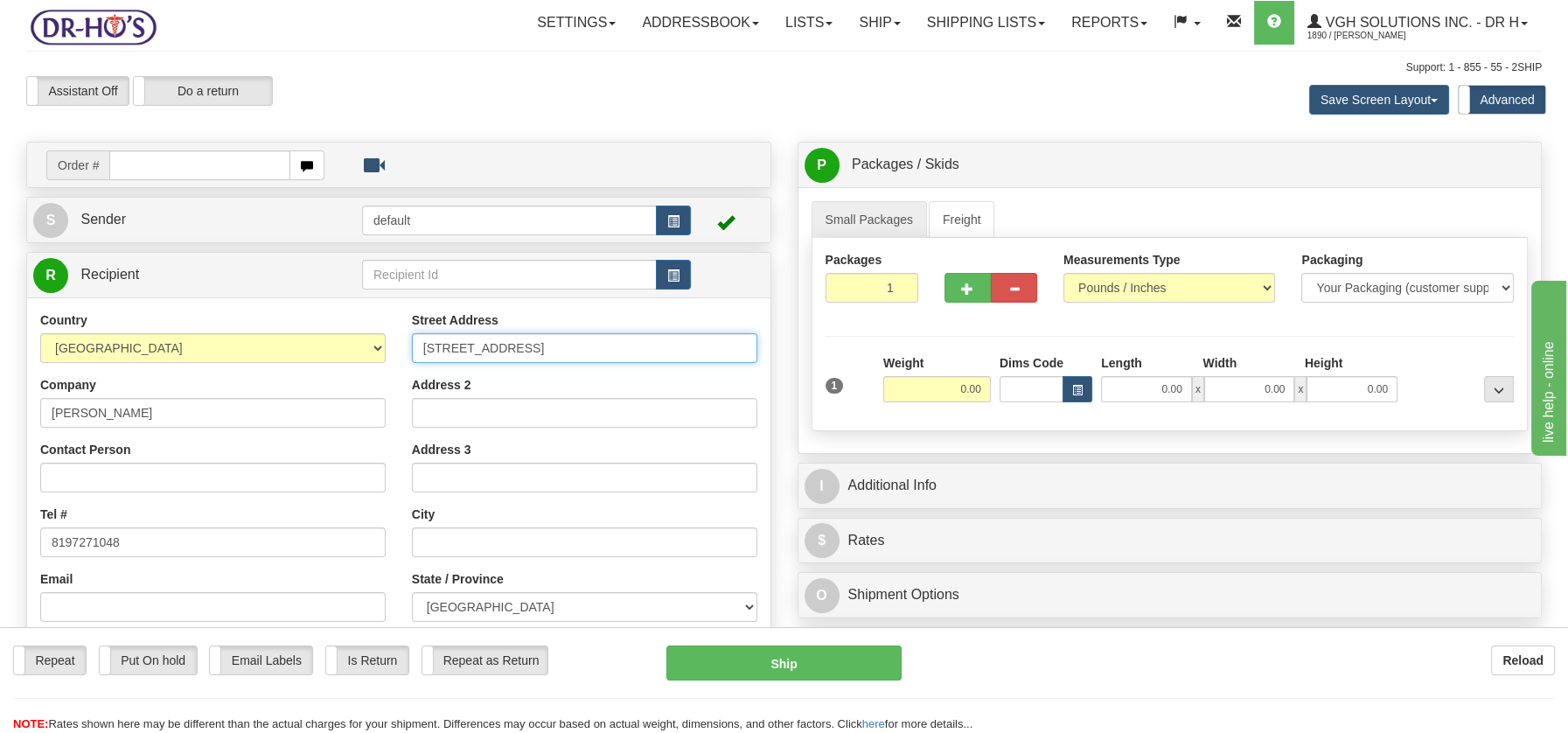
drag, startPoint x: 513, startPoint y: 347, endPoint x: 673, endPoint y: 345, distance: 160.0
click at [679, 340] on input "411 RTE 386 O LANDRIENNE QC J0Y 1V0" at bounding box center [584, 348] width 345 height 30
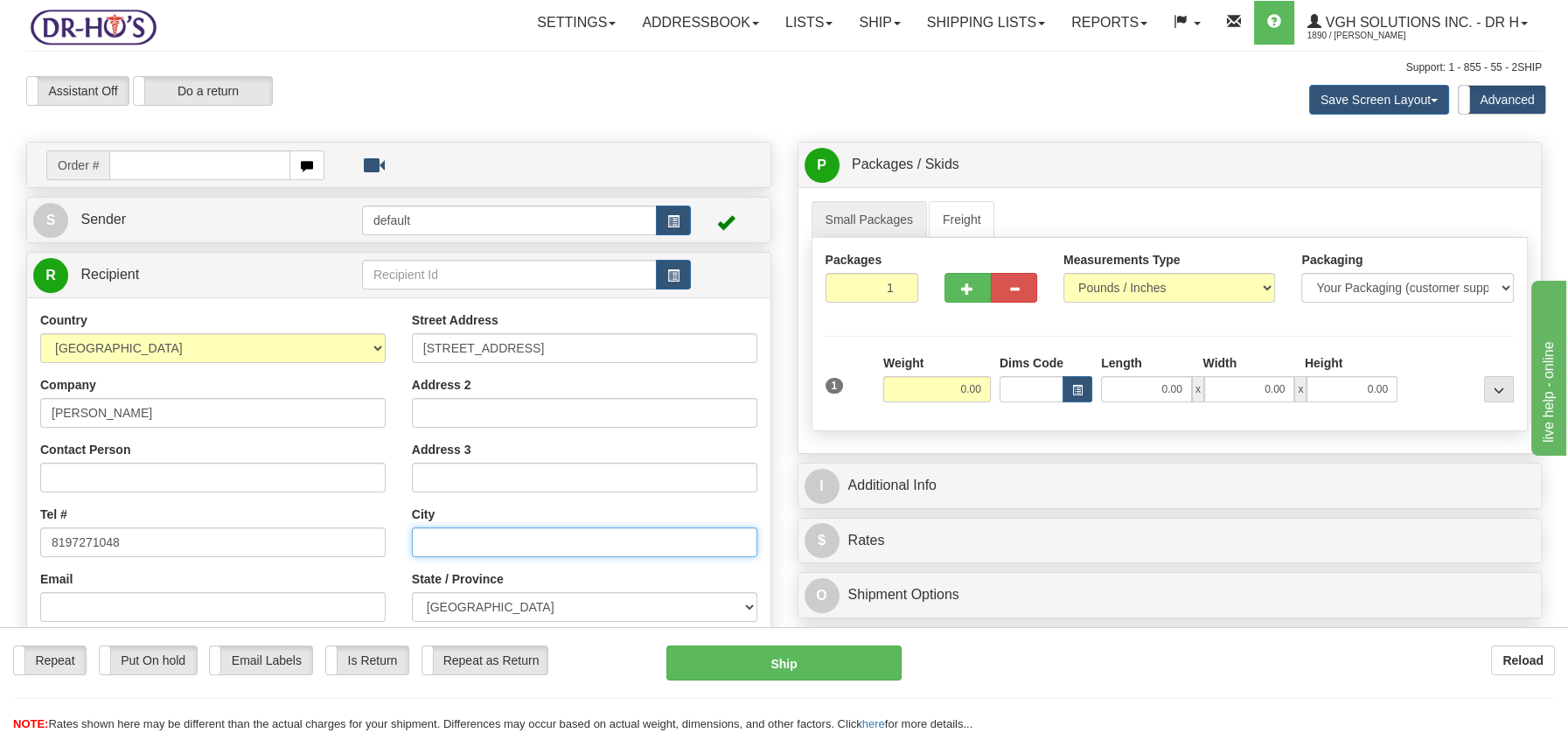
click at [465, 537] on input "text" at bounding box center [584, 542] width 345 height 30
paste input "LANDRIENNE QC J0Y 1V0"
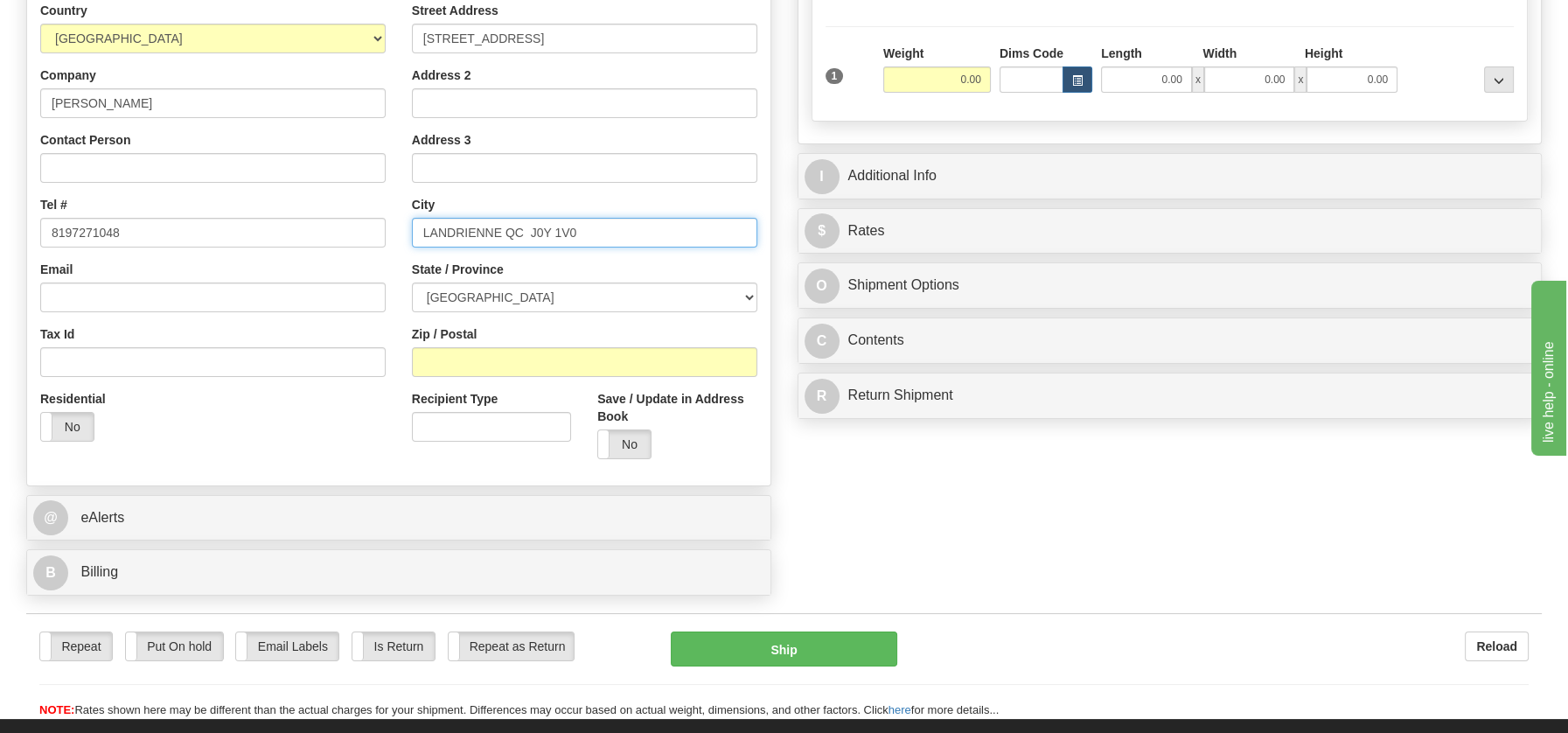
scroll to position [345, 0]
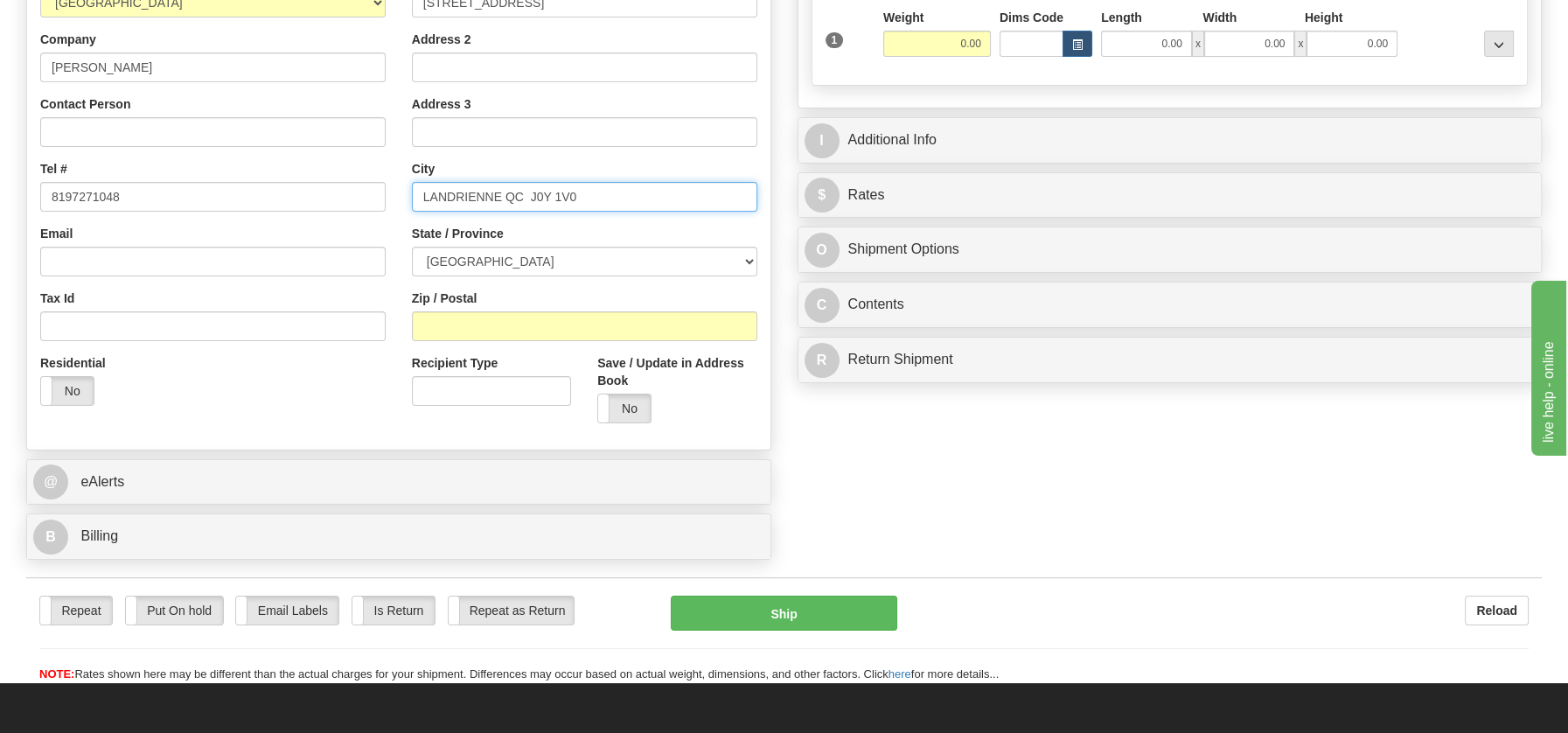
drag, startPoint x: 529, startPoint y: 197, endPoint x: 568, endPoint y: 194, distance: 39.1
click at [568, 194] on input "LANDRIENNE QC J0Y 1V0" at bounding box center [584, 197] width 345 height 30
click at [558, 195] on input "LANDRIENNE QC J0Y 1V0" at bounding box center [584, 197] width 345 height 30
drag, startPoint x: 531, startPoint y: 194, endPoint x: 600, endPoint y: 196, distance: 69.0
click at [600, 196] on input "LANDRIENNE QC J0Y 1V0" at bounding box center [584, 197] width 345 height 30
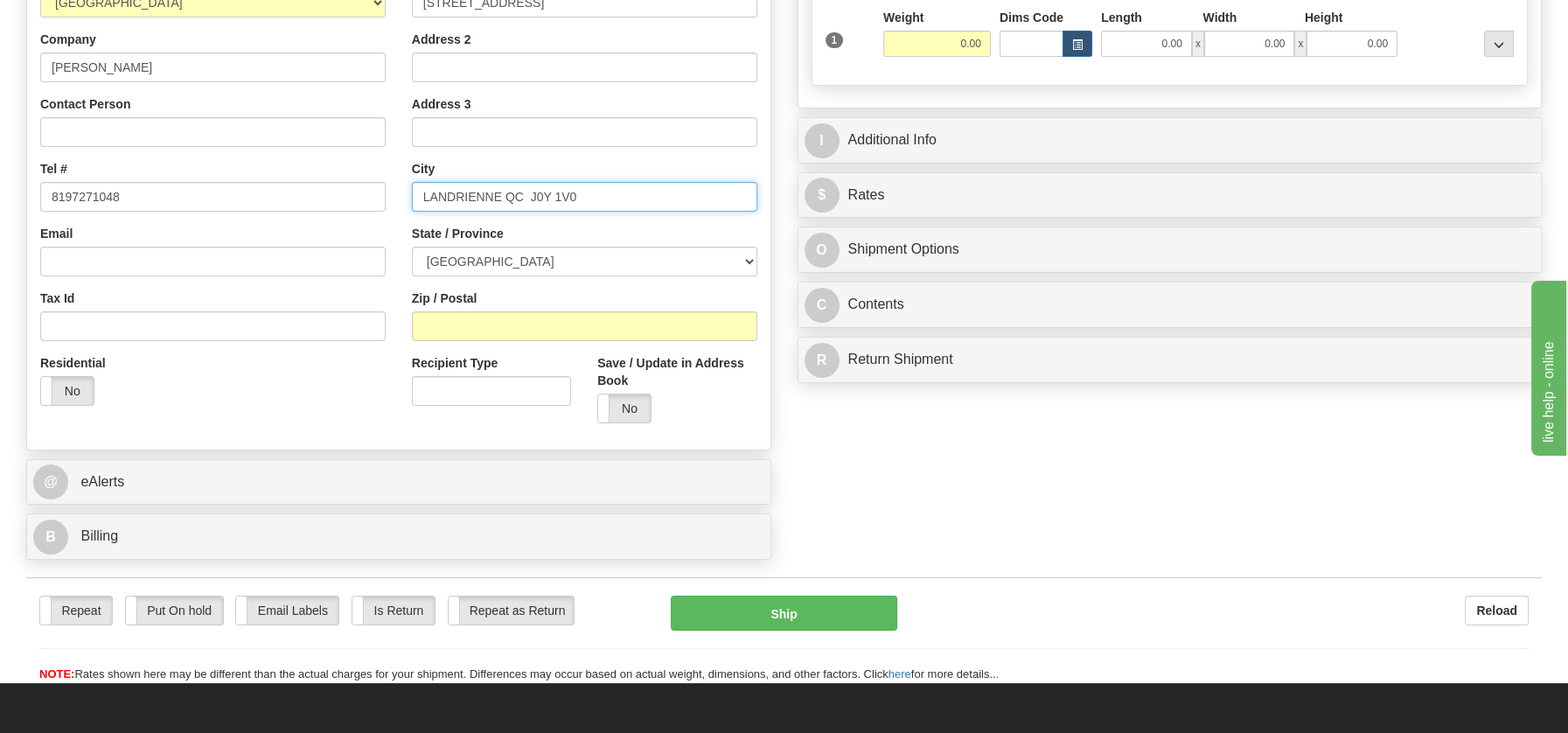
type input "LANDRIENNE QC J0Y 1V0"
click at [520, 326] on input "Zip / Postal" at bounding box center [584, 327] width 345 height 30
paste input "J0Y 1V0"
type input "J0Y 1V0"
drag, startPoint x: 746, startPoint y: 257, endPoint x: 703, endPoint y: 257, distance: 43.0
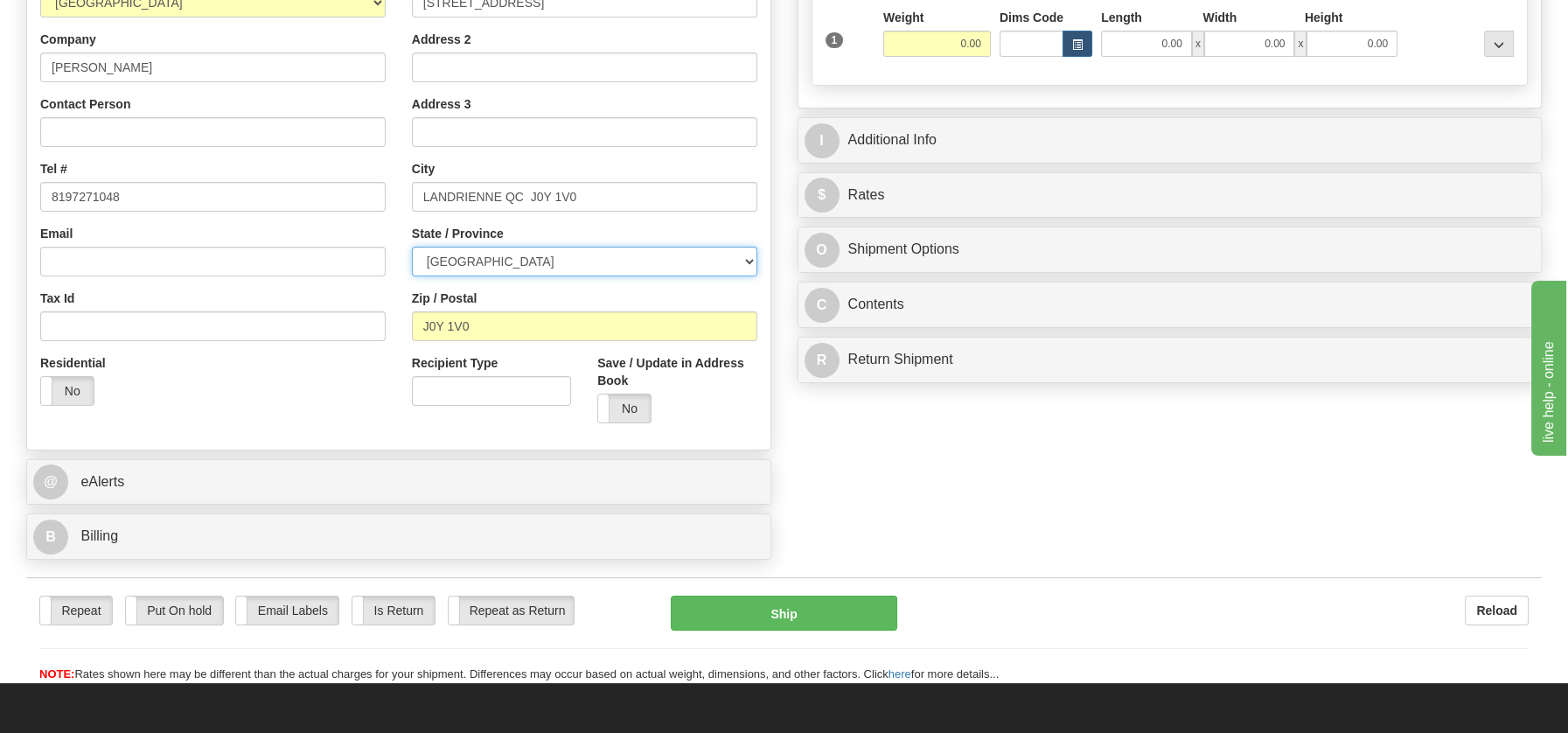
click at [746, 257] on select "ALBERTA BRITISH COLUMBIA MANITOBA NEW BRUNSWICK NEWFOUNDLAND NOVA SCOTIA NUNAVU…" at bounding box center [584, 261] width 345 height 30
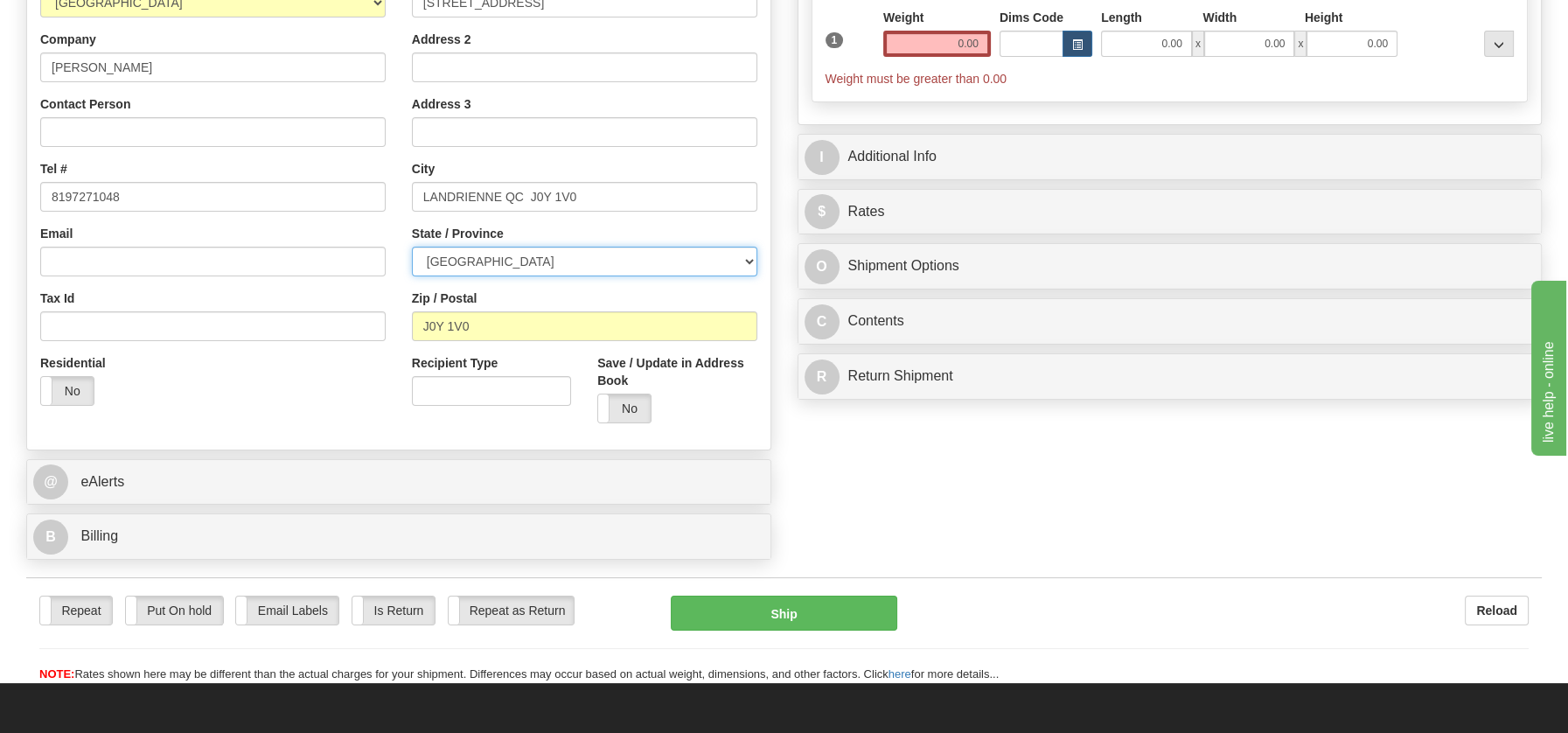
select select "QC"
click at [412, 247] on select "ALBERTA BRITISH COLUMBIA MANITOBA NEW BRUNSWICK NEWFOUNDLAND NOVA SCOTIA NUNAVU…" at bounding box center [584, 261] width 345 height 30
drag, startPoint x: 507, startPoint y: 200, endPoint x: 675, endPoint y: 198, distance: 168.0
click at [675, 198] on input "LANDRIENNE QC J0Y 1V0" at bounding box center [584, 197] width 345 height 30
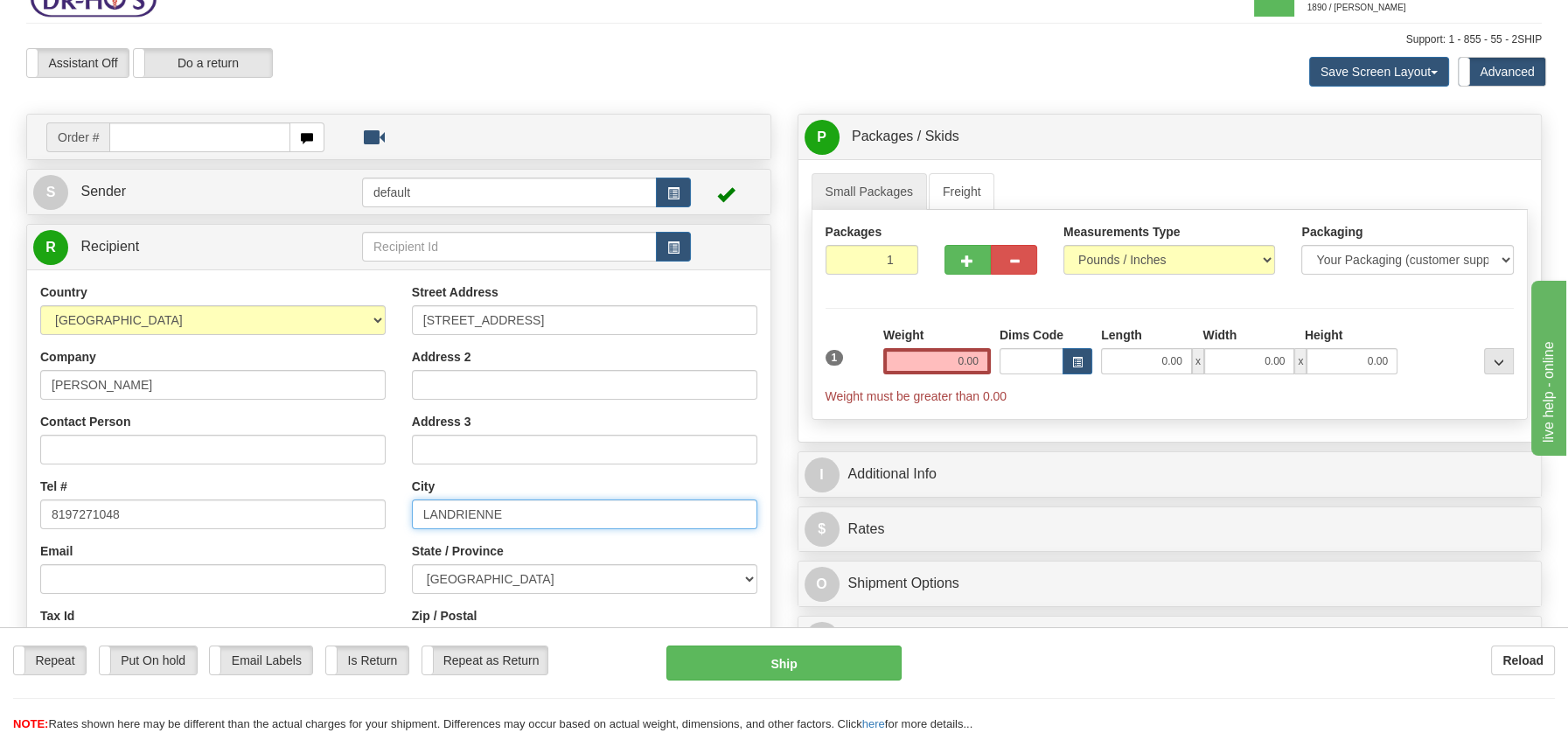
scroll to position [1, 0]
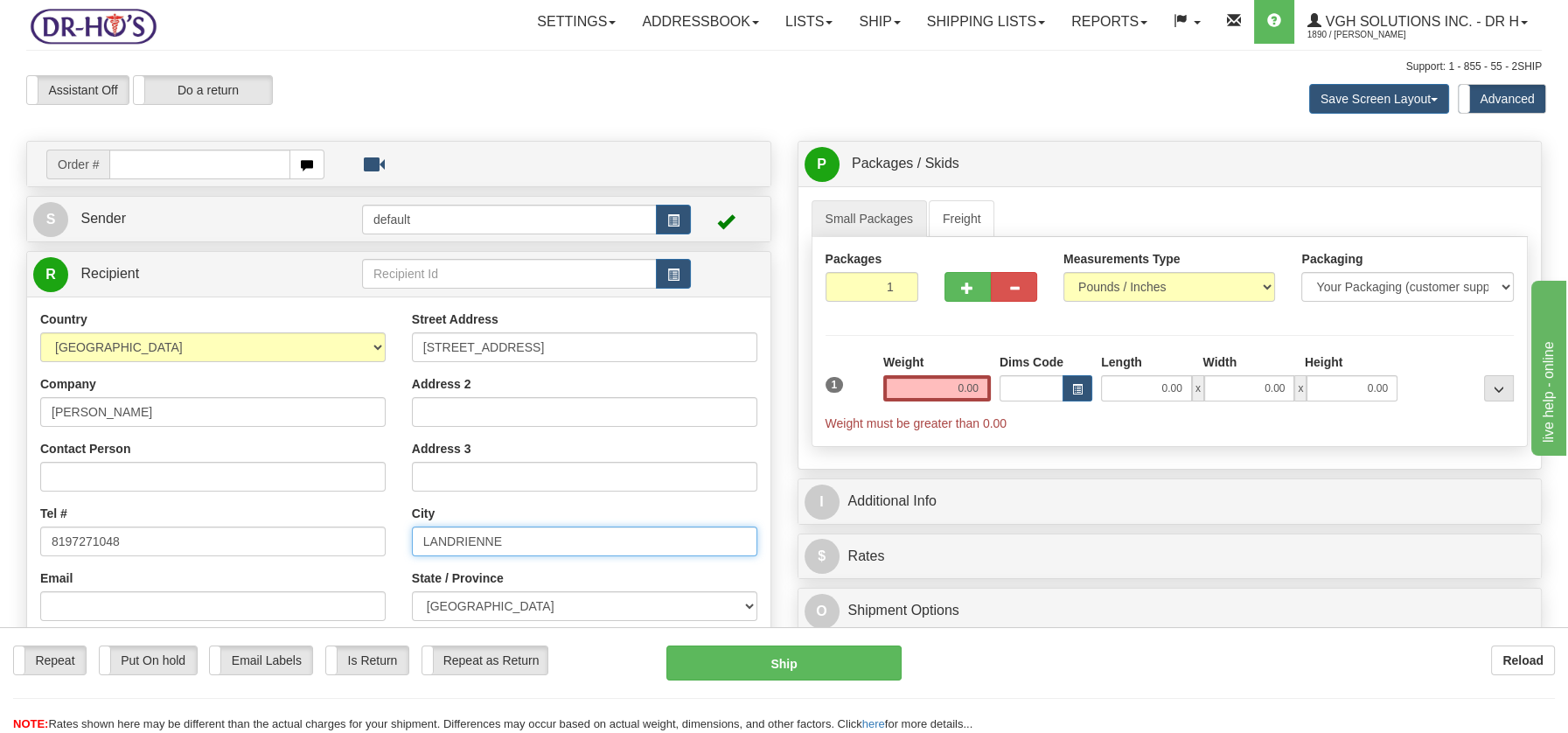
type input "LANDRIENNE"
drag, startPoint x: 511, startPoint y: 342, endPoint x: 711, endPoint y: 327, distance: 200.6
click at [711, 327] on div "Street Address 411 RTE 386 O LANDRIENNE QC J0Y 1V0" at bounding box center [584, 336] width 345 height 51
type input "411 RTE 386 O"
click at [992, 389] on div "Weight 0.00" at bounding box center [937, 384] width 116 height 61
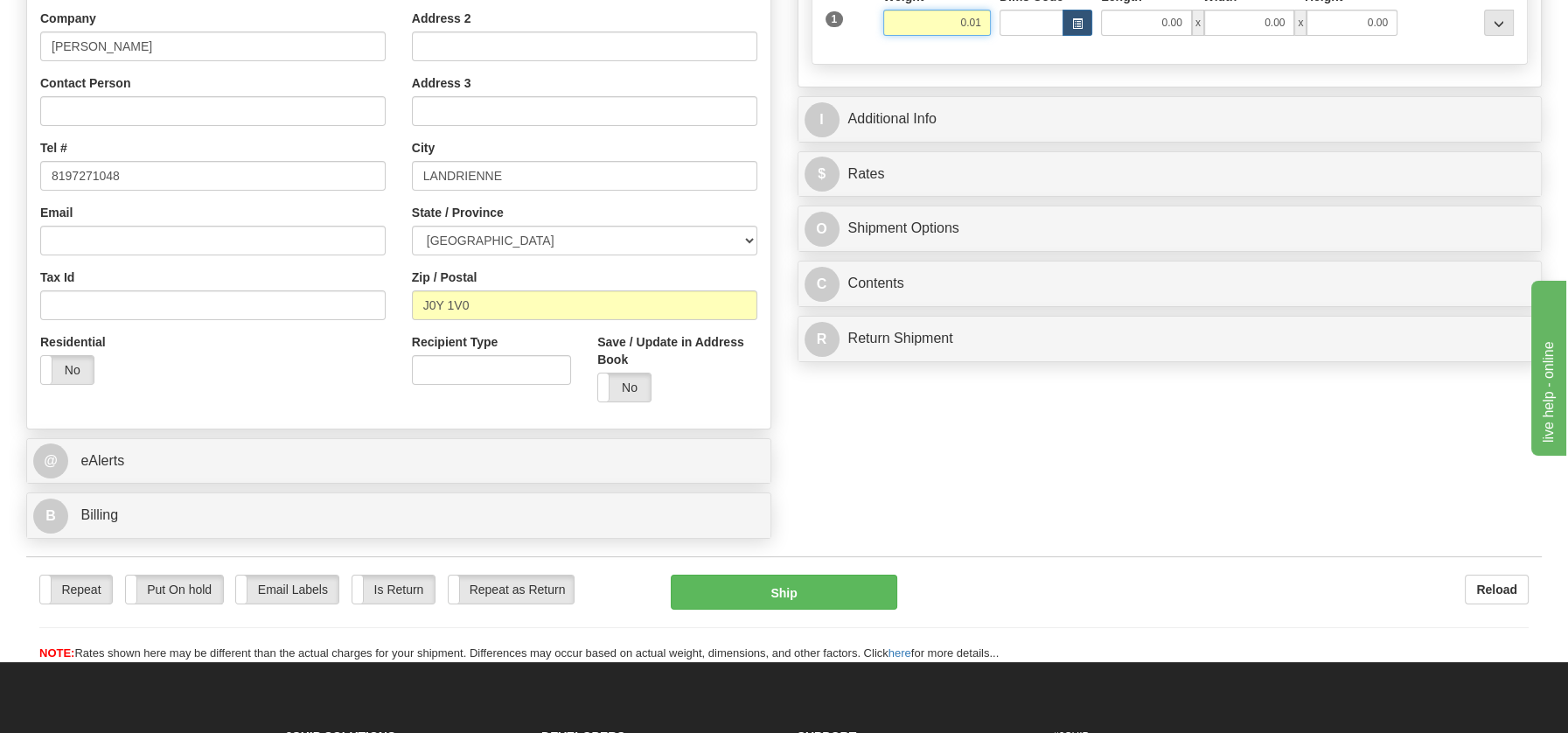
scroll to position [367, 0]
type input "0.01"
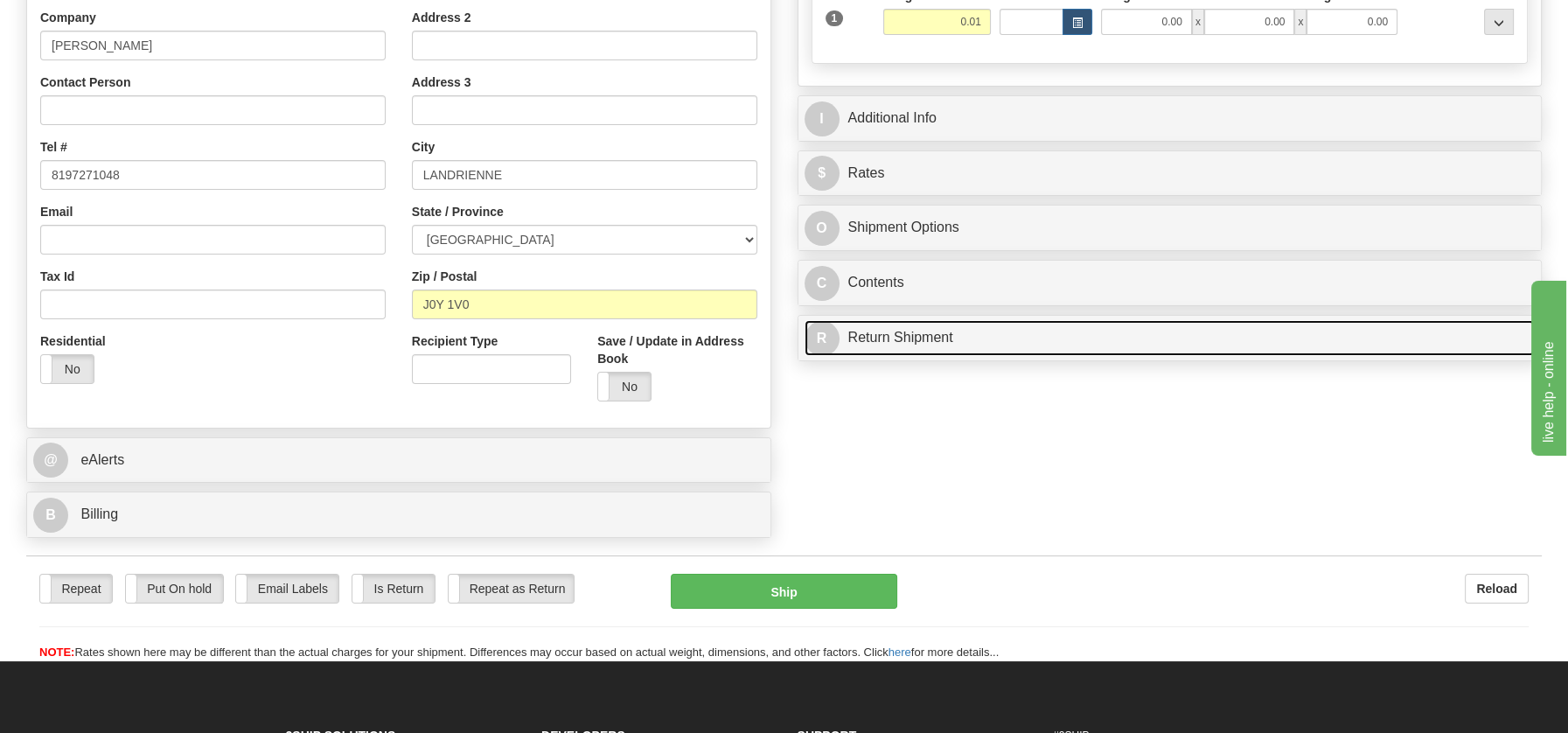
click at [875, 337] on link "R Return Shipment" at bounding box center [1171, 338] width 731 height 36
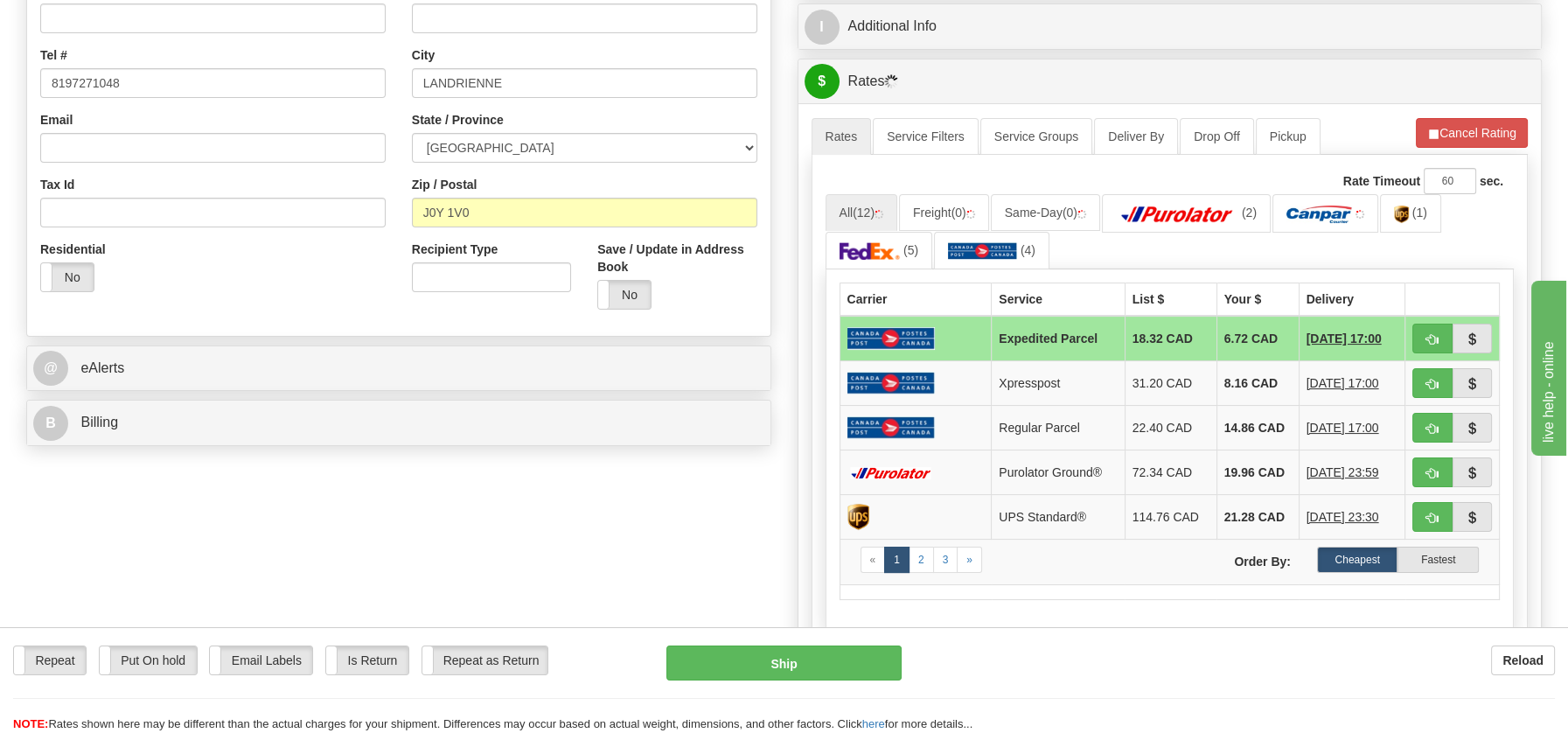
scroll to position [508, 0]
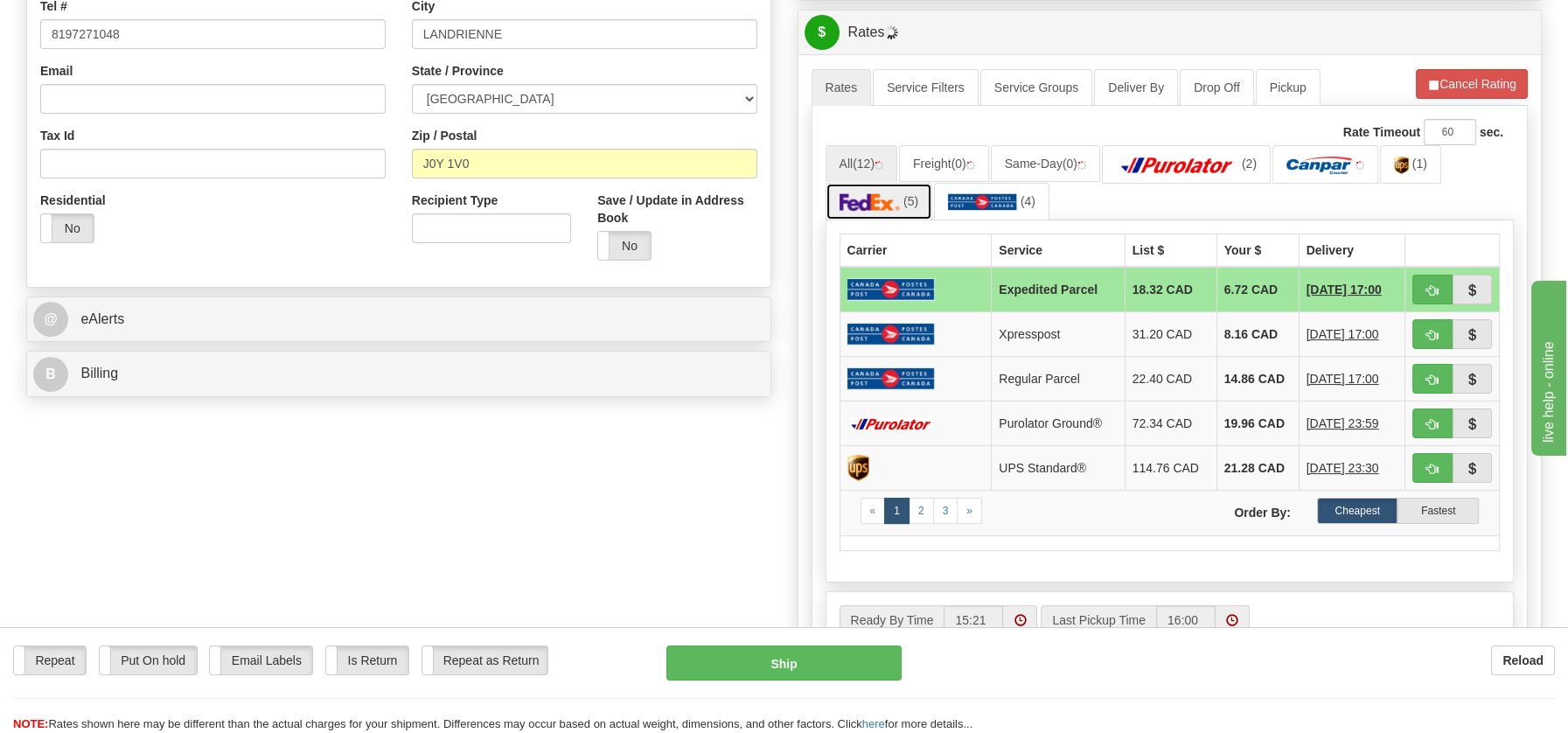
click at [857, 193] on img at bounding box center [870, 202] width 61 height 18
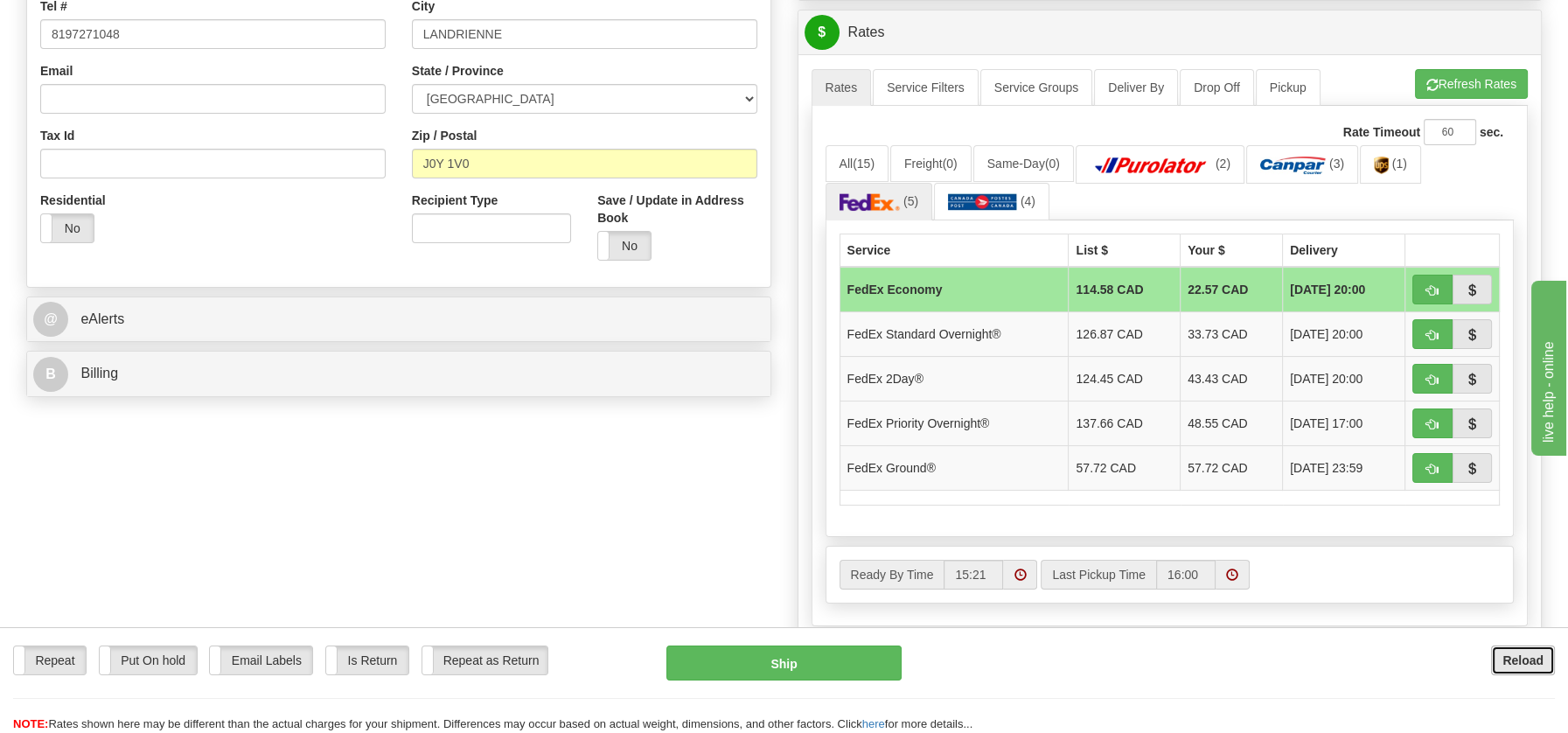
click at [1542, 660] on b "Reload" at bounding box center [1523, 660] width 41 height 14
